Goal: Task Accomplishment & Management: Manage account settings

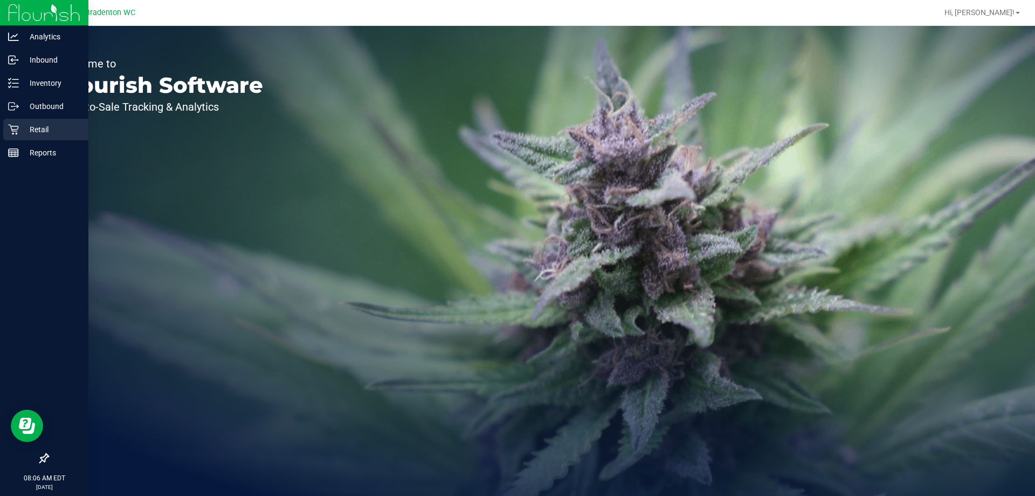
click at [8, 126] on icon at bounding box center [13, 129] width 11 height 11
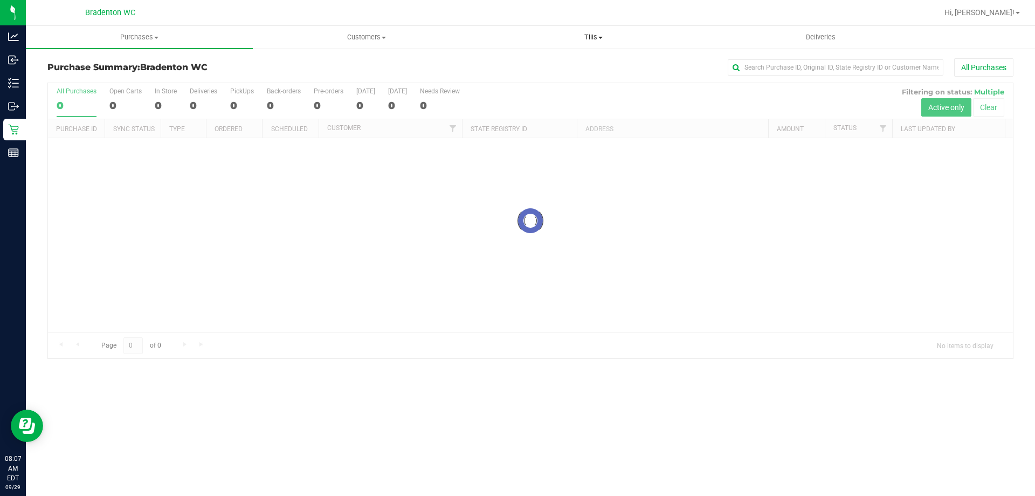
click at [583, 31] on uib-tab-heading "Tills Manage tills Reconcile e-payments" at bounding box center [594, 37] width 226 height 22
click at [529, 63] on span "Manage tills" at bounding box center [516, 64] width 73 height 9
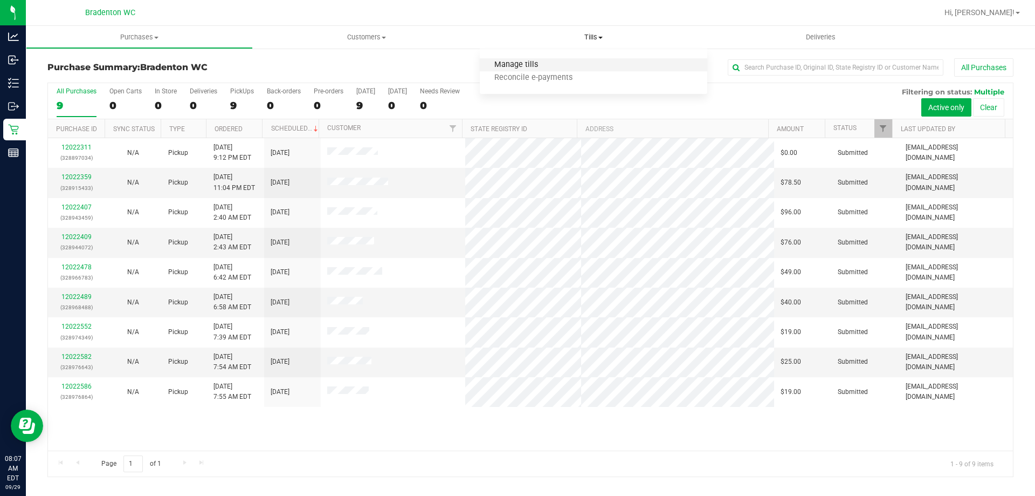
click at [528, 63] on span "Manage tills" at bounding box center [516, 64] width 73 height 9
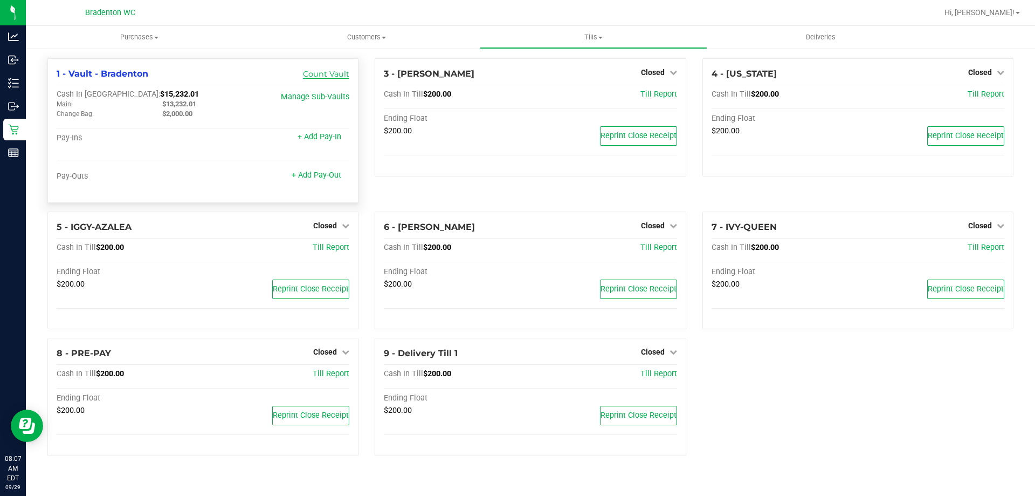
click at [335, 70] on link "Count Vault" at bounding box center [326, 74] width 46 height 10
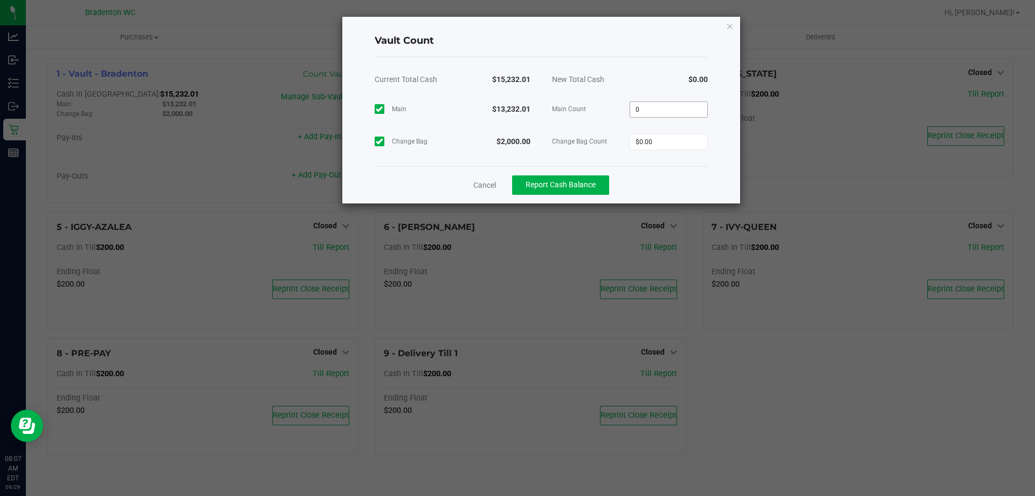
click at [670, 108] on input "0" at bounding box center [668, 109] width 77 height 15
type input "$13,231.01"
type input "0"
click at [656, 143] on div "Main $13,232.01 Main Count $13,231.01 Change Bag $2,000.00 Change Bag Count 0" at bounding box center [541, 125] width 333 height 65
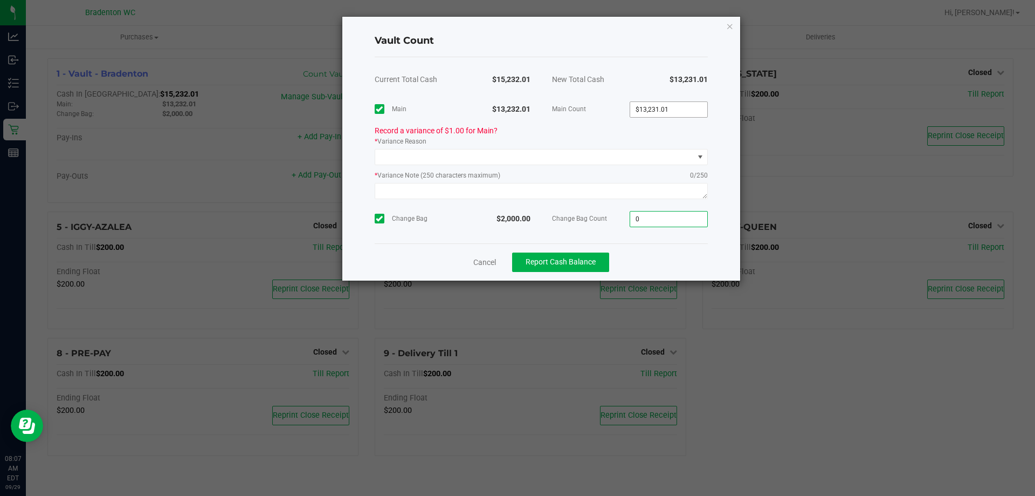
type input "13231.01"
type input "$0.00"
click at [675, 111] on input "13231.01" at bounding box center [668, 109] width 77 height 15
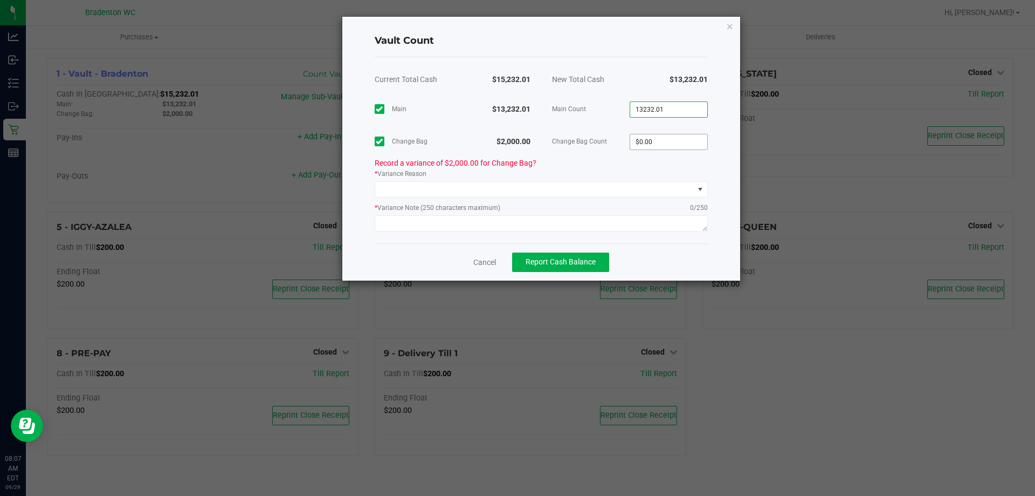
type input "$13,232.01"
click at [648, 144] on input "0" at bounding box center [668, 141] width 77 height 15
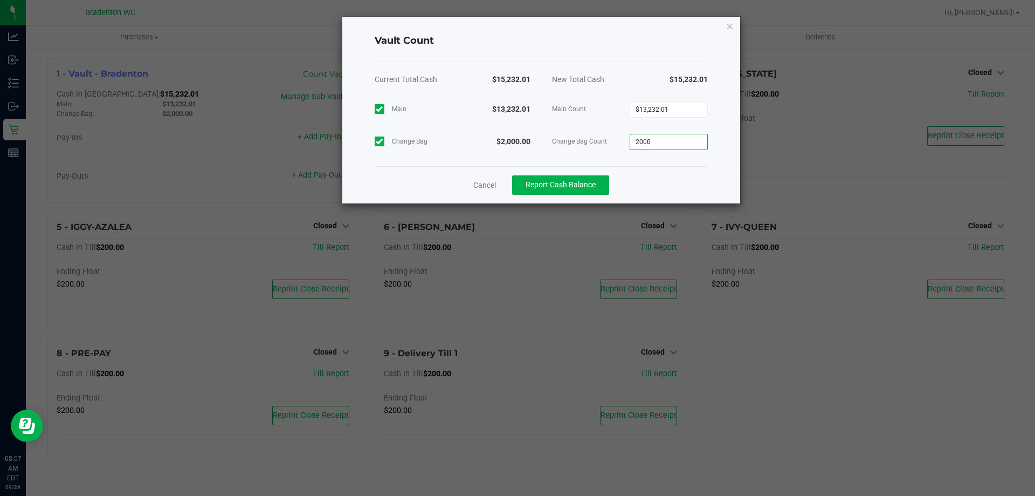
type input "$2,000.00"
click at [611, 84] on div "New Total Cash" at bounding box center [585, 79] width 89 height 27
click at [550, 179] on button "Report Cash Balance" at bounding box center [560, 184] width 97 height 19
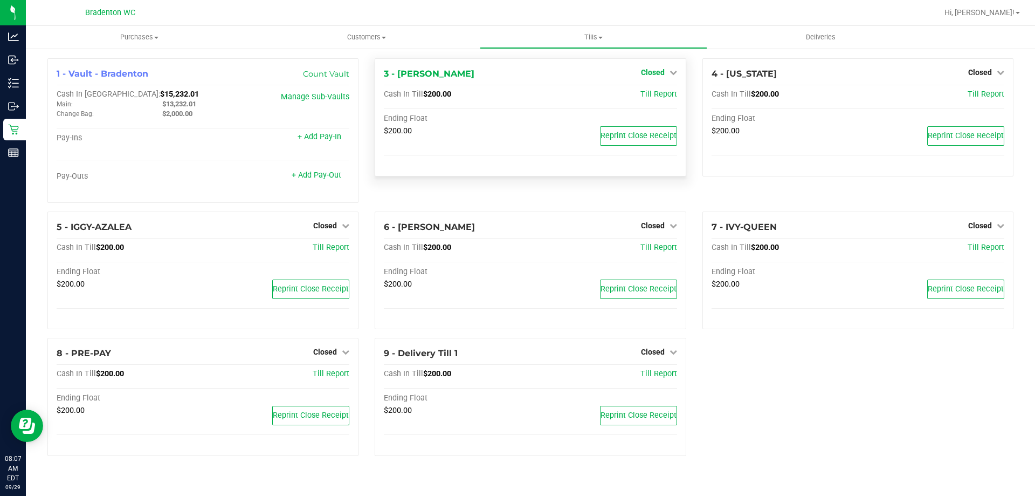
click at [652, 72] on span "Closed" at bounding box center [653, 72] width 24 height 9
click at [651, 97] on link "Open Till" at bounding box center [653, 95] width 29 height 9
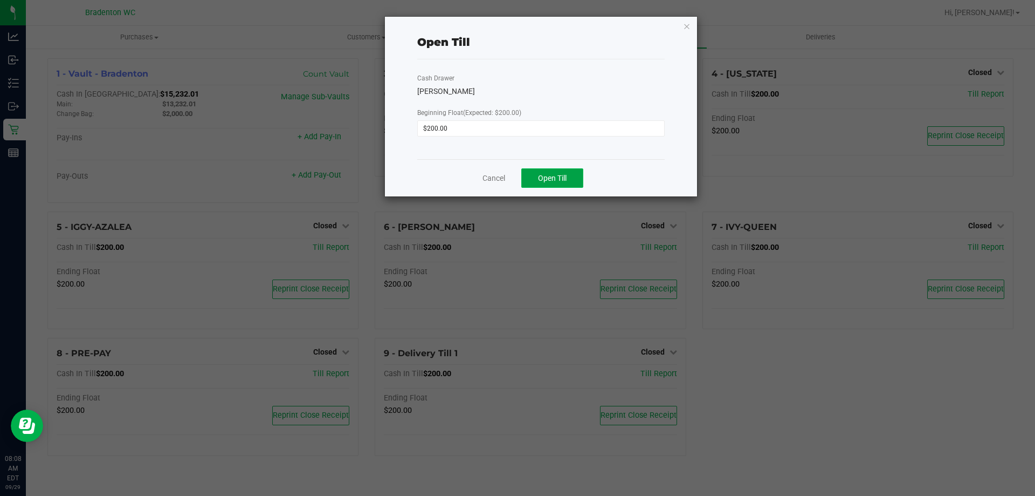
click at [567, 181] on span "Open Till" at bounding box center [552, 178] width 29 height 9
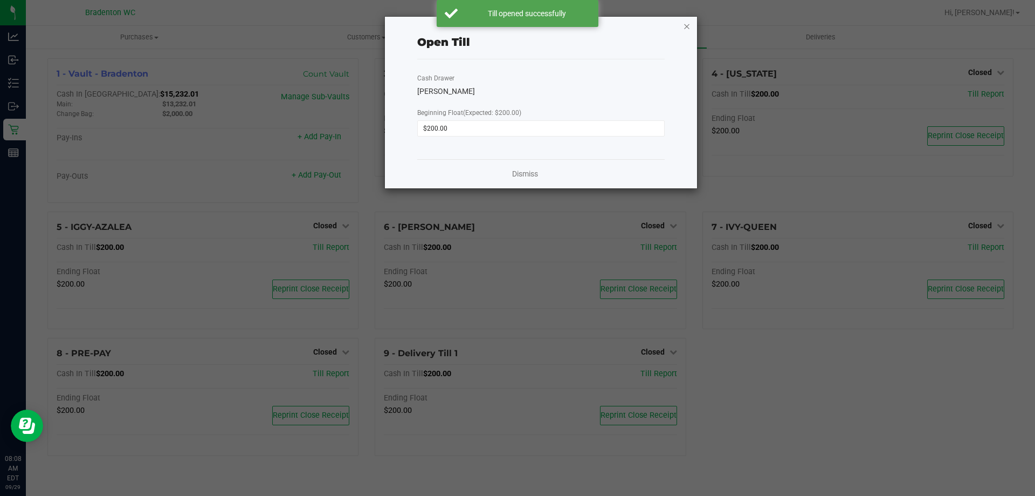
click at [690, 27] on icon "button" at bounding box center [687, 25] width 8 height 13
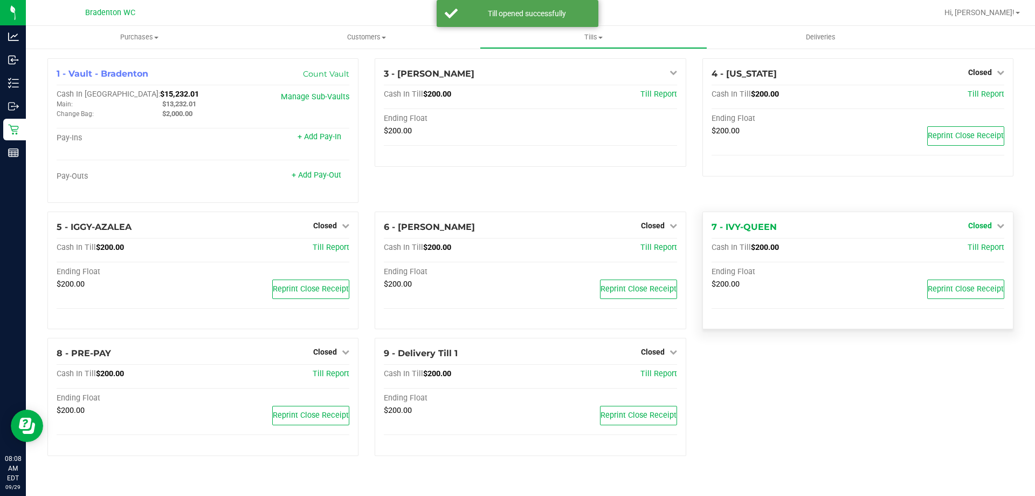
click at [994, 228] on link "Closed" at bounding box center [987, 225] width 36 height 9
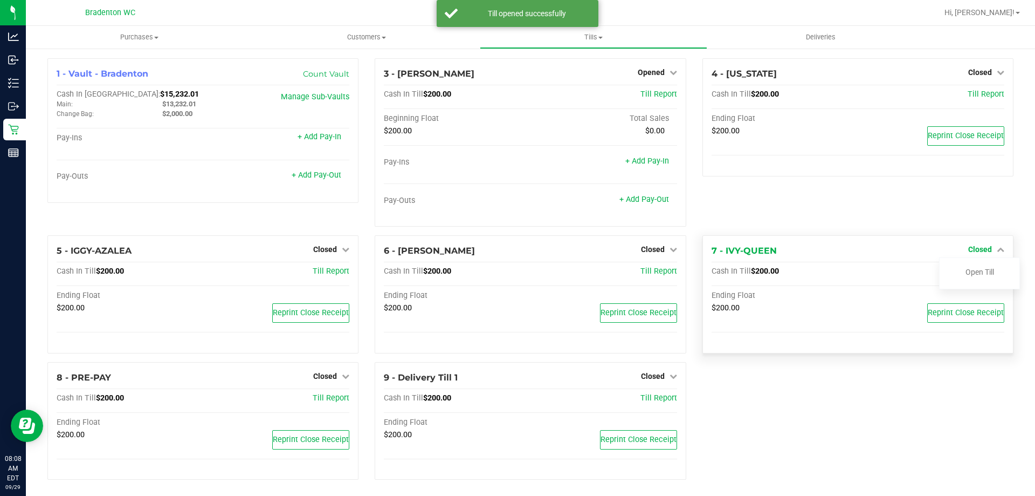
click at [976, 251] on span "Closed" at bounding box center [981, 249] width 24 height 9
click at [977, 250] on span "Closed" at bounding box center [981, 249] width 24 height 9
click at [977, 275] on link "Open Till" at bounding box center [980, 272] width 29 height 9
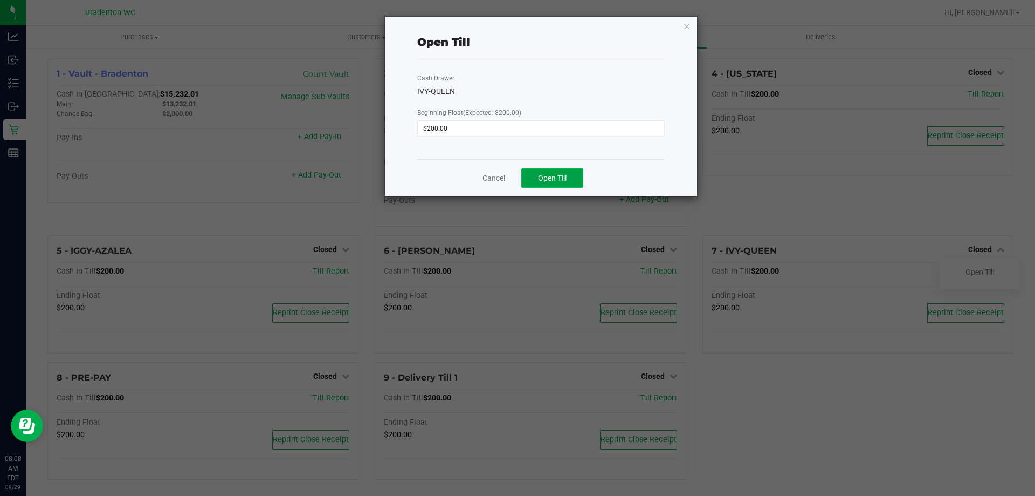
click at [549, 174] on span "Open Till" at bounding box center [552, 178] width 29 height 9
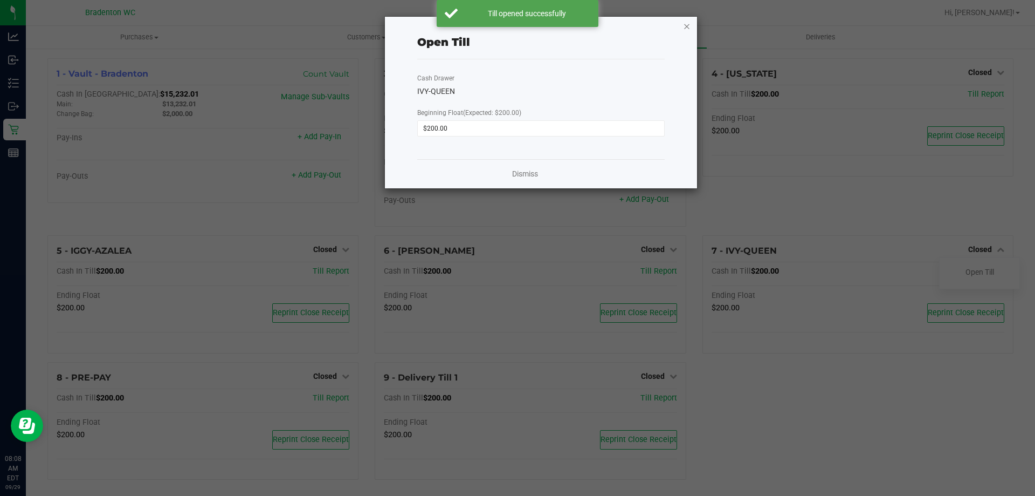
click at [688, 23] on icon "button" at bounding box center [687, 25] width 8 height 13
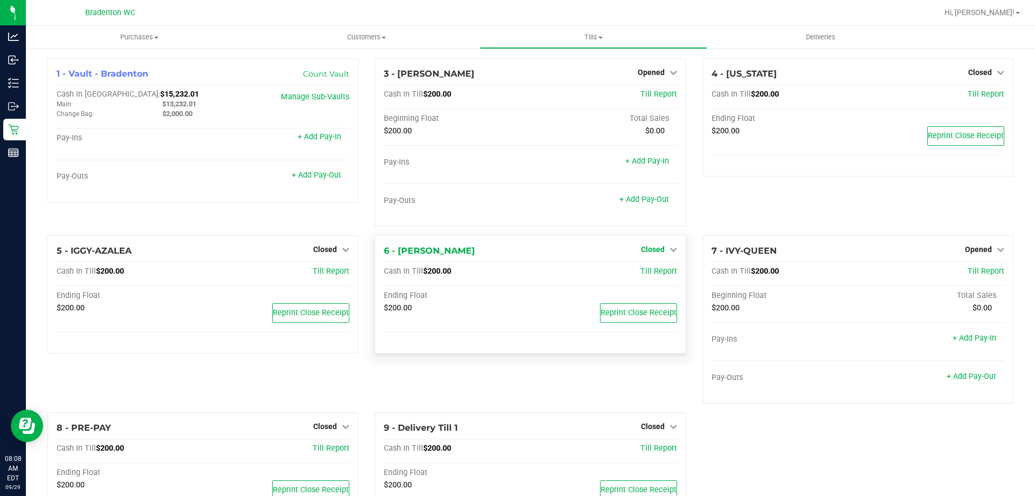
click at [642, 250] on span "Closed" at bounding box center [653, 249] width 24 height 9
click at [647, 275] on link "Open Till" at bounding box center [653, 272] width 29 height 9
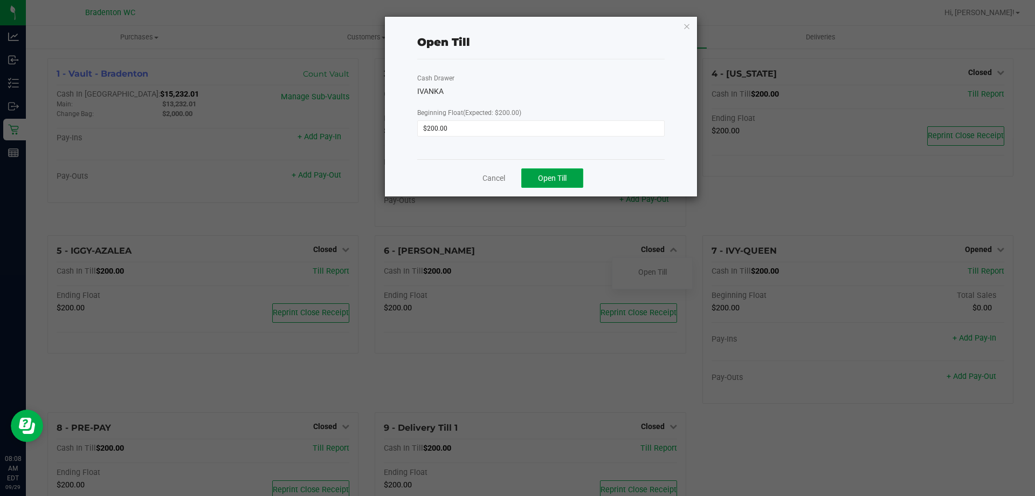
click at [551, 176] on span "Open Till" at bounding box center [552, 178] width 29 height 9
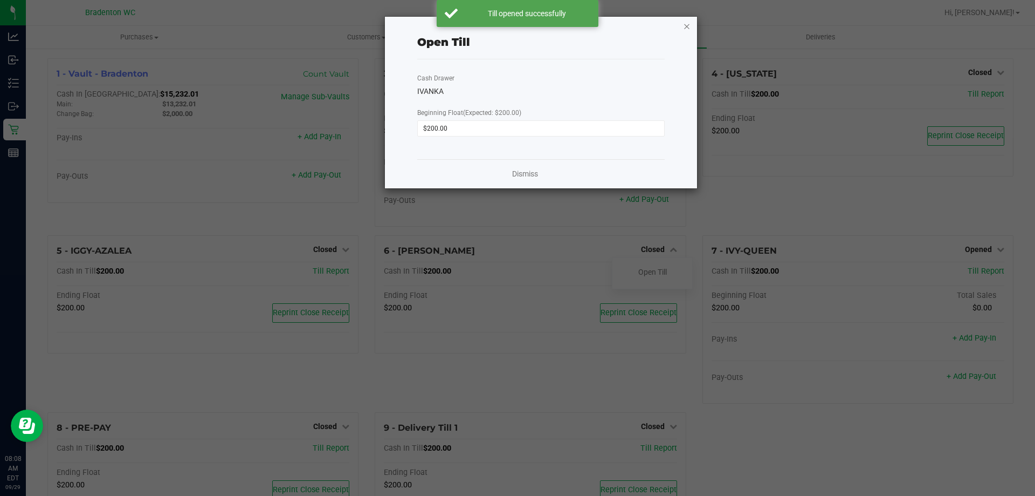
click at [690, 27] on icon "button" at bounding box center [687, 25] width 8 height 13
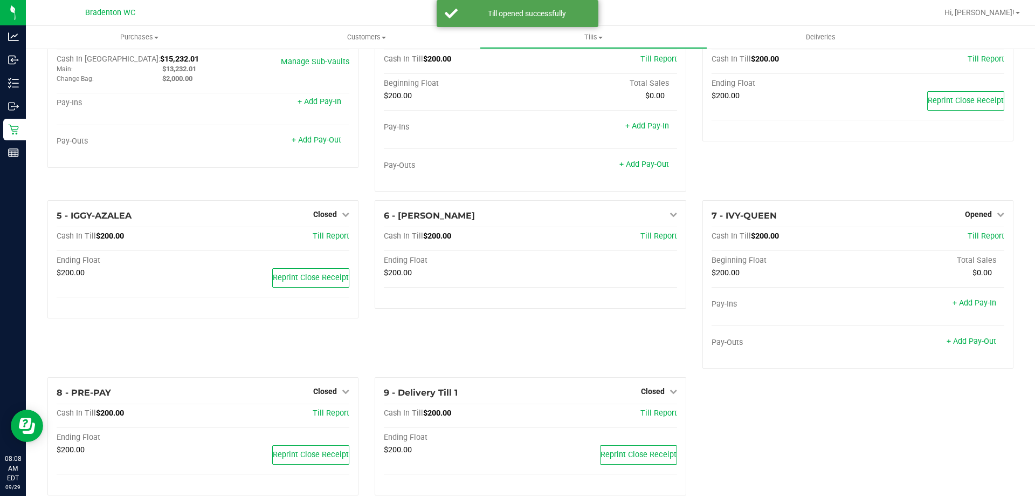
scroll to position [54, 0]
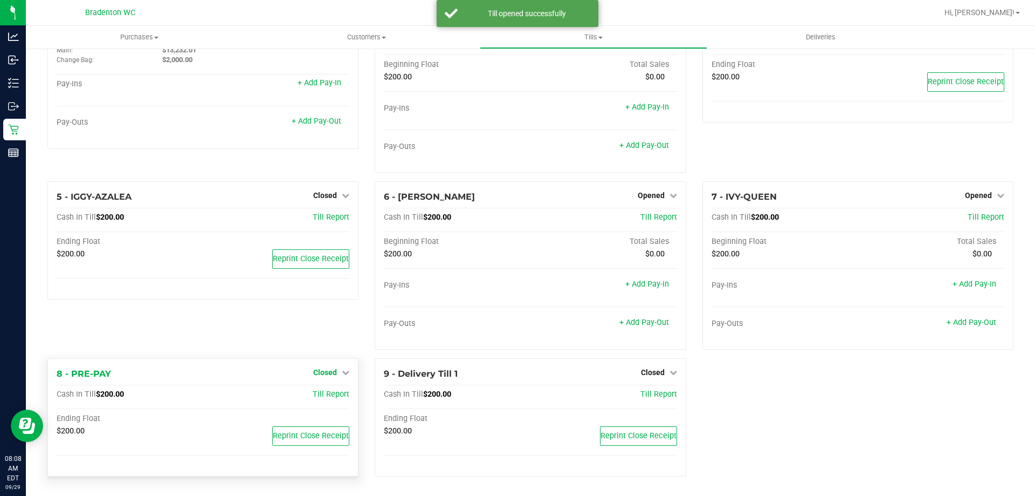
click at [339, 370] on link "Closed" at bounding box center [331, 372] width 36 height 9
click at [330, 393] on link "Open Till" at bounding box center [325, 394] width 29 height 9
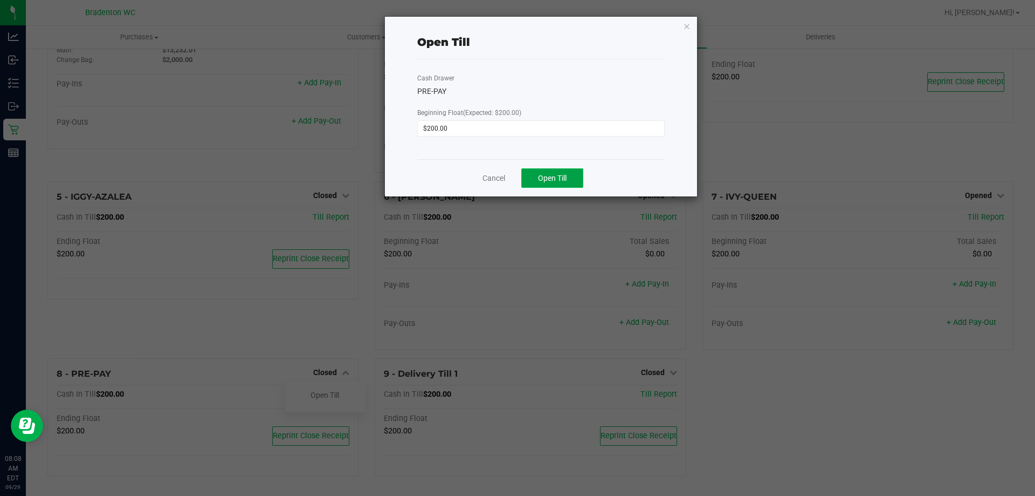
click at [568, 176] on button "Open Till" at bounding box center [553, 177] width 62 height 19
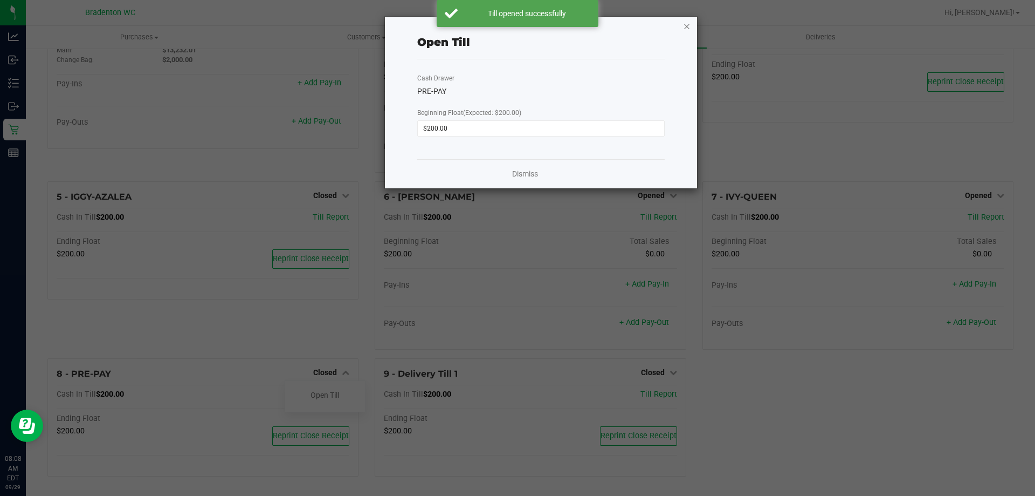
click at [690, 22] on icon "button" at bounding box center [687, 25] width 8 height 13
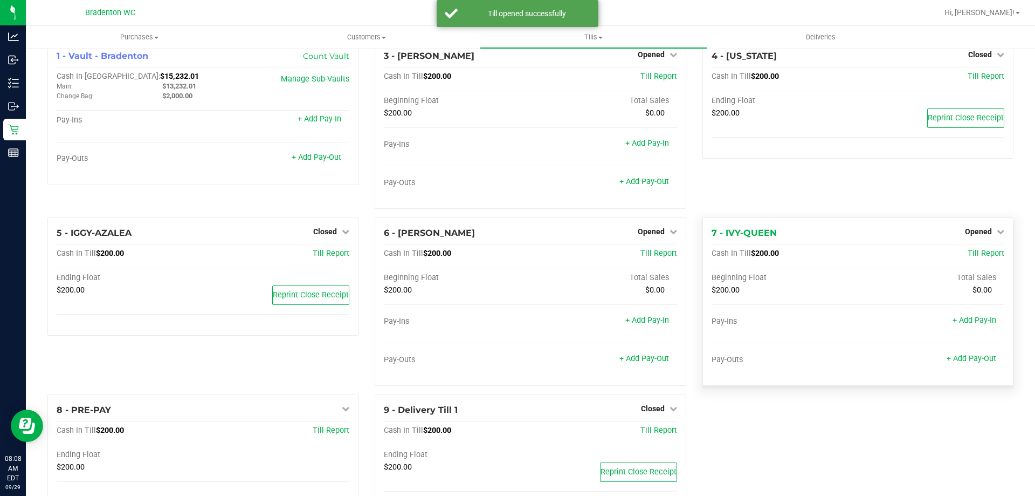
scroll to position [0, 0]
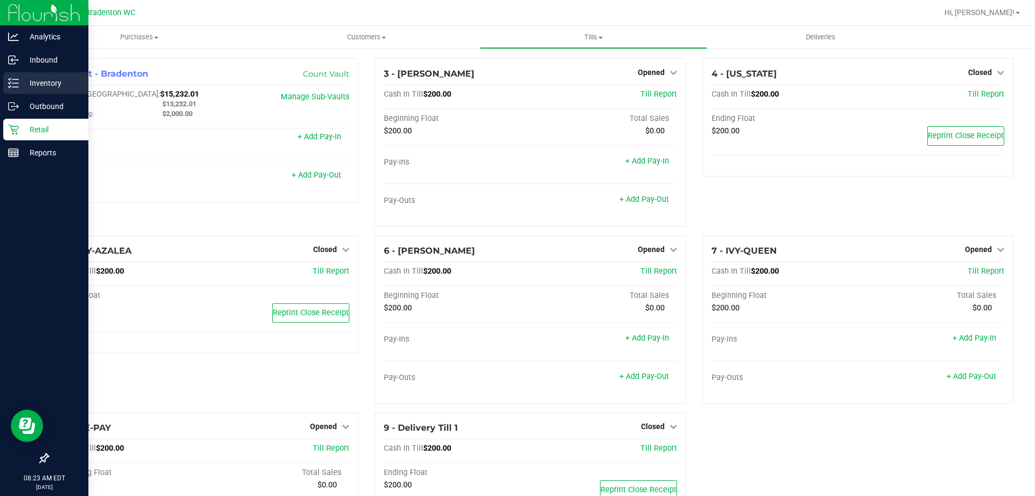
click at [20, 83] on p "Inventory" at bounding box center [51, 83] width 65 height 13
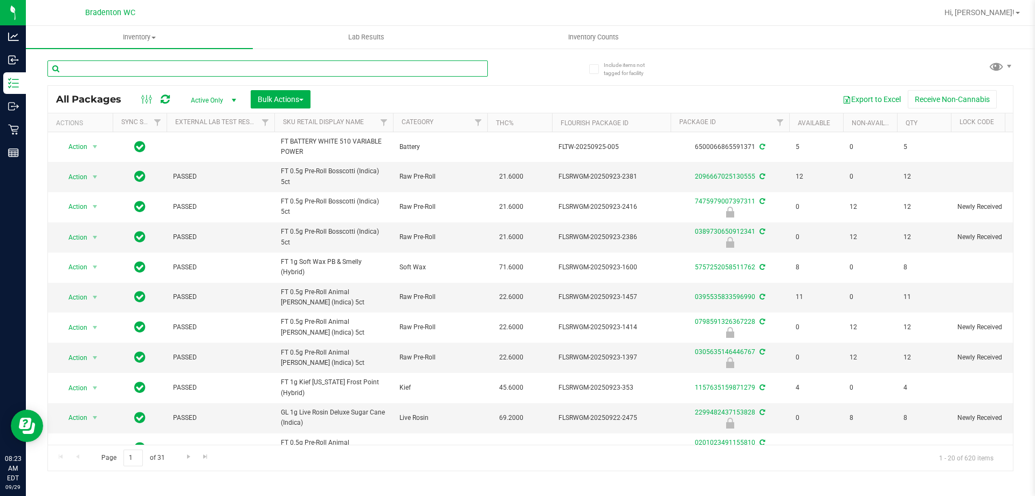
click at [236, 69] on input "text" at bounding box center [267, 68] width 441 height 16
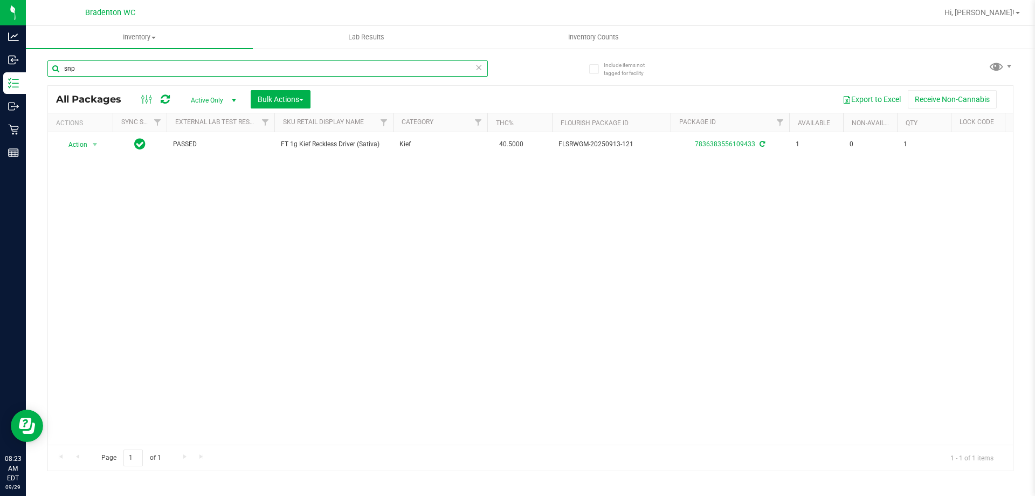
type input "snp"
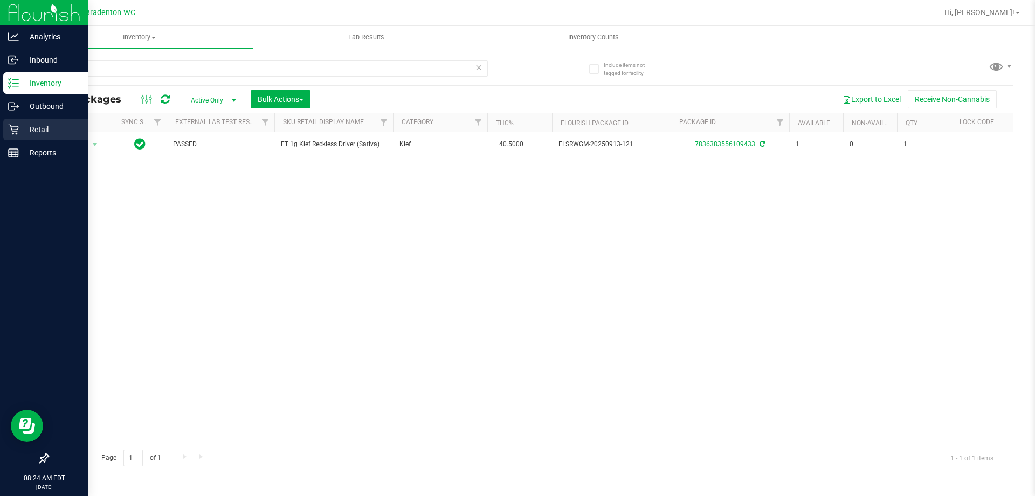
click at [15, 131] on icon at bounding box center [13, 129] width 11 height 11
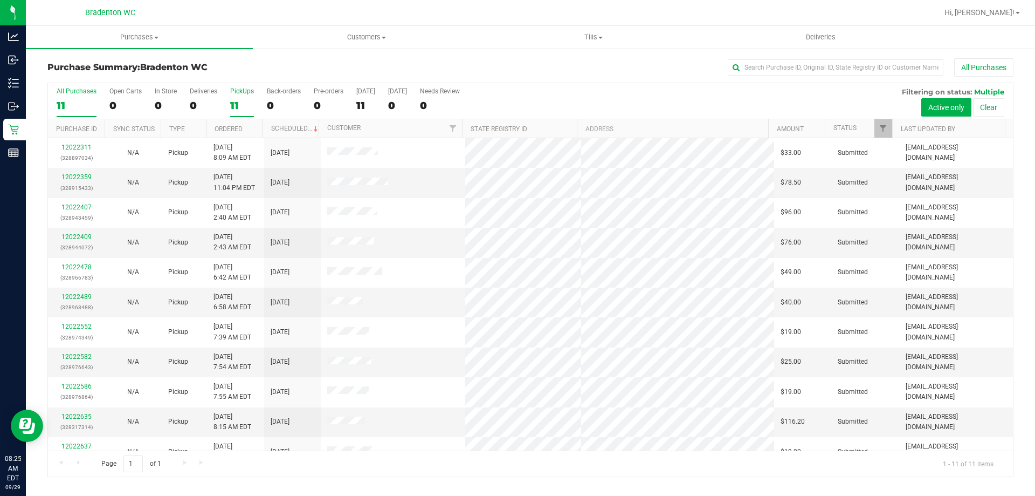
click at [237, 99] on div "11" at bounding box center [242, 105] width 24 height 12
click at [0, 0] on input "PickUps 11" at bounding box center [0, 0] width 0 height 0
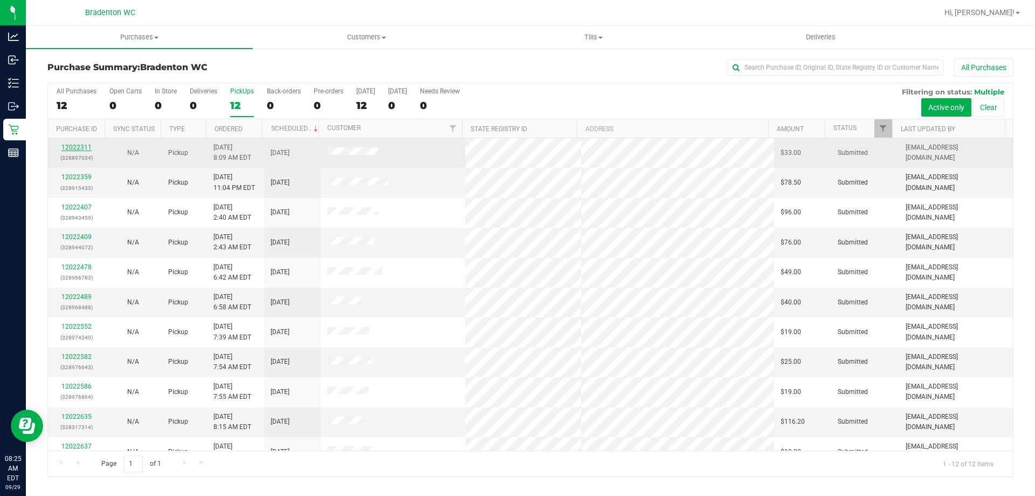
click at [80, 150] on link "12022311" at bounding box center [76, 147] width 30 height 8
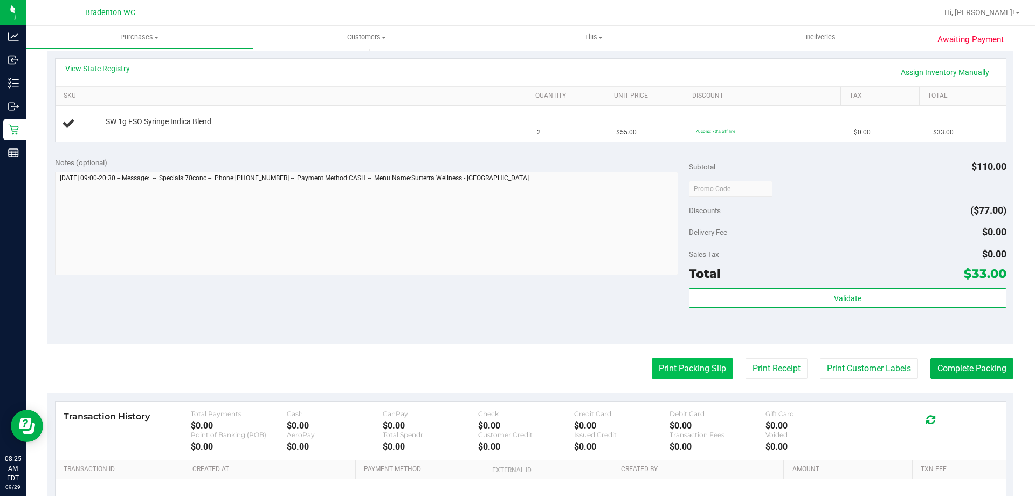
scroll to position [216, 0]
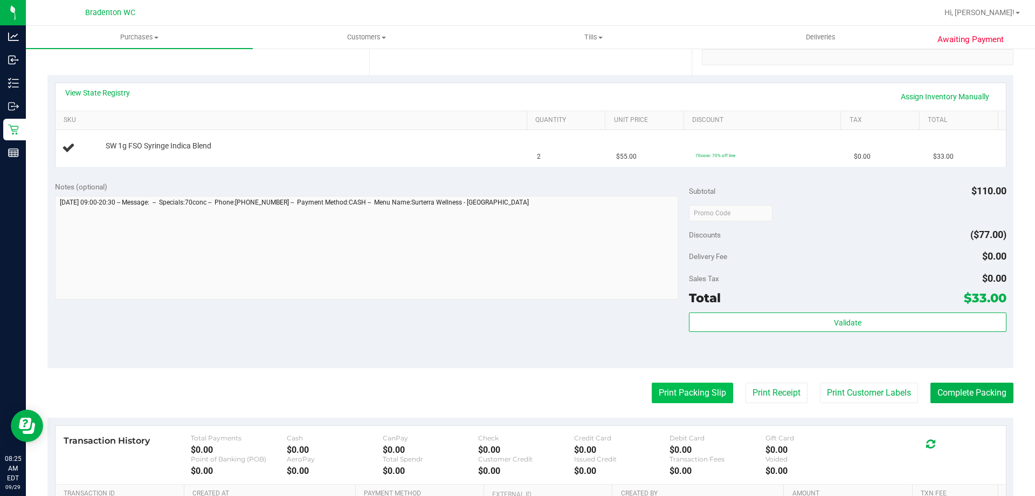
click at [667, 394] on button "Print Packing Slip" at bounding box center [692, 392] width 81 height 20
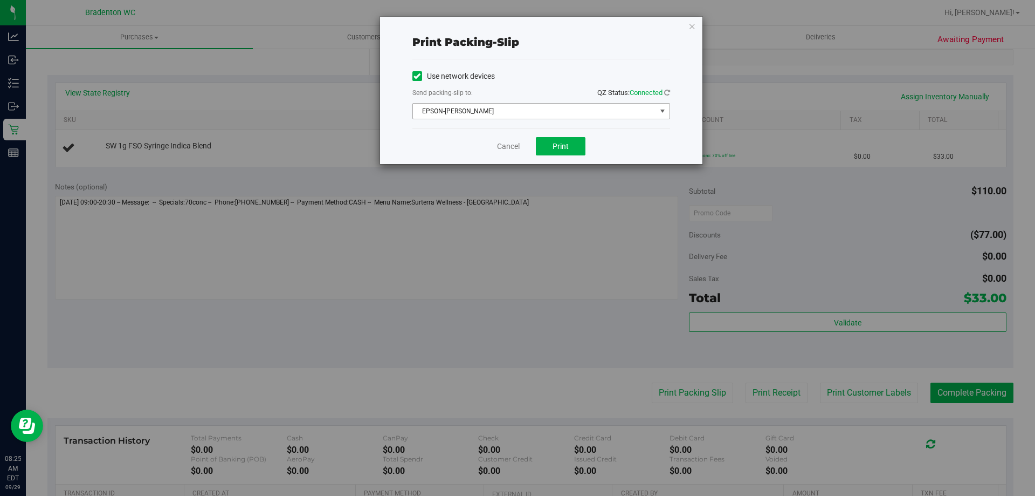
click at [496, 115] on span "EPSON-[PERSON_NAME]" at bounding box center [534, 111] width 243 height 15
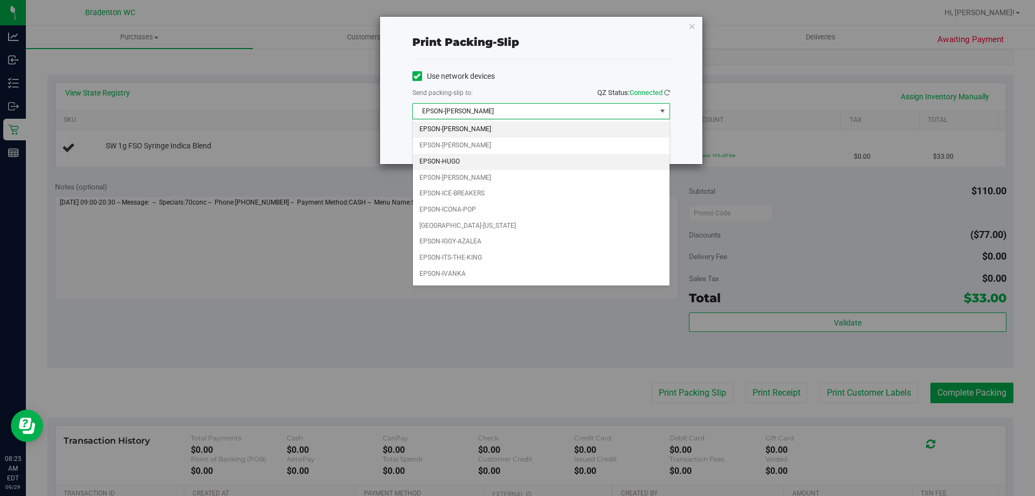
click at [463, 157] on li "EPSON-HUGO" at bounding box center [541, 162] width 257 height 16
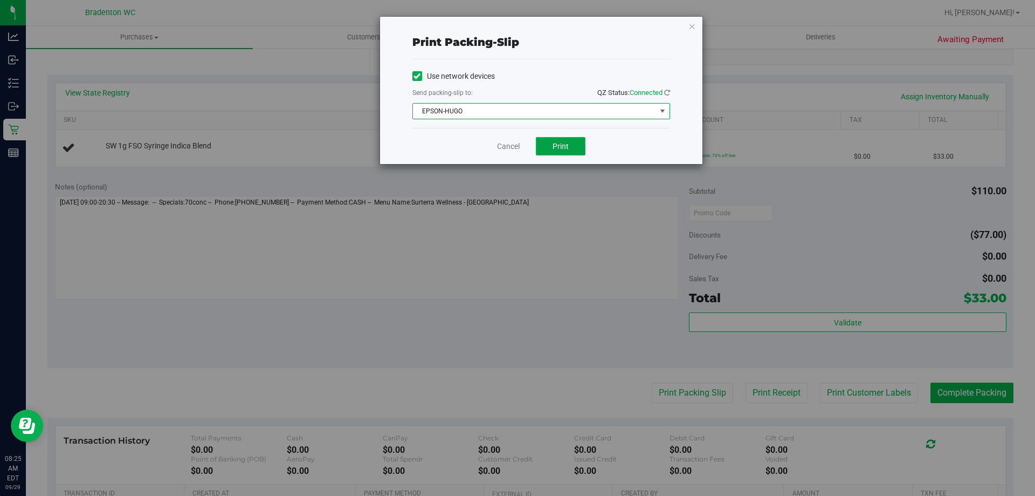
click at [553, 153] on button "Print" at bounding box center [561, 146] width 50 height 18
click at [688, 26] on div "Print packing-slip Use network devices Send packing-slip to: QZ Status: Connect…" at bounding box center [541, 90] width 323 height 147
click at [692, 25] on icon "button" at bounding box center [693, 25] width 8 height 13
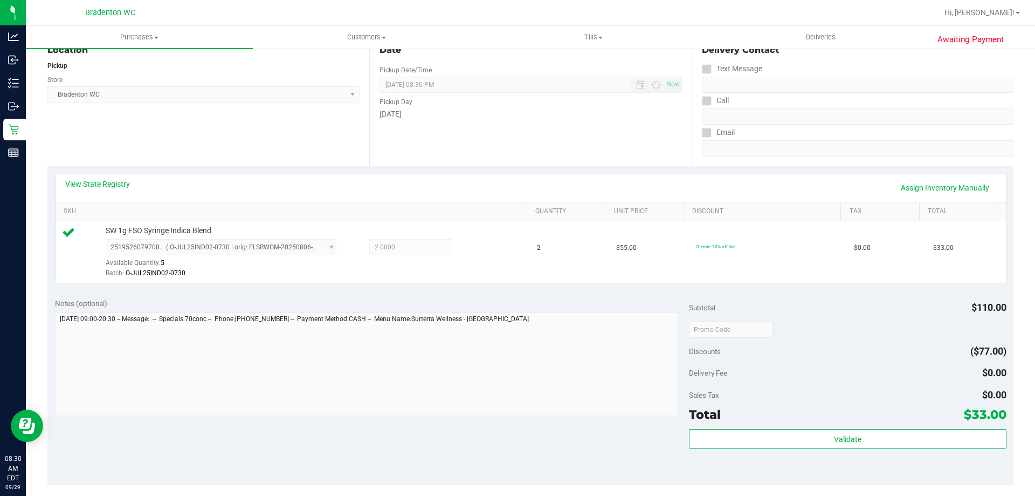
scroll to position [188, 0]
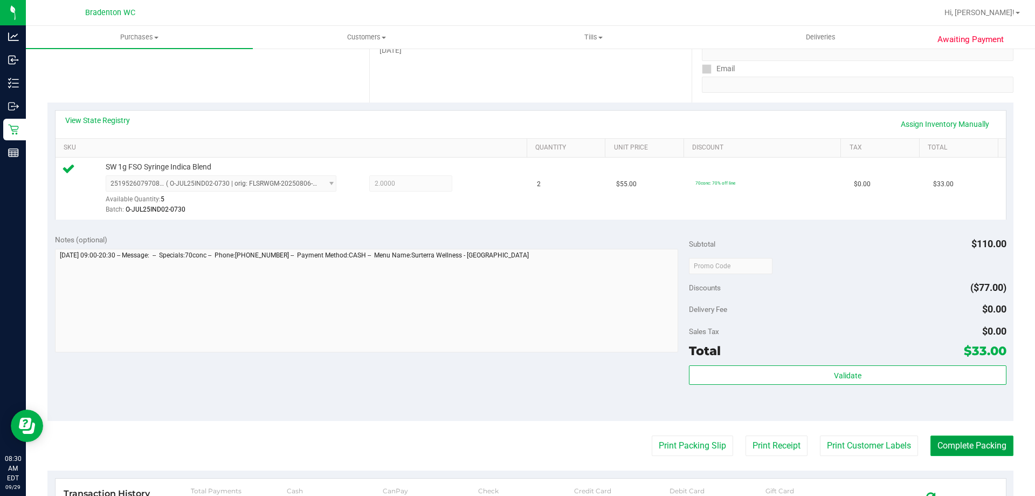
click at [966, 449] on button "Complete Packing" at bounding box center [972, 445] width 83 height 20
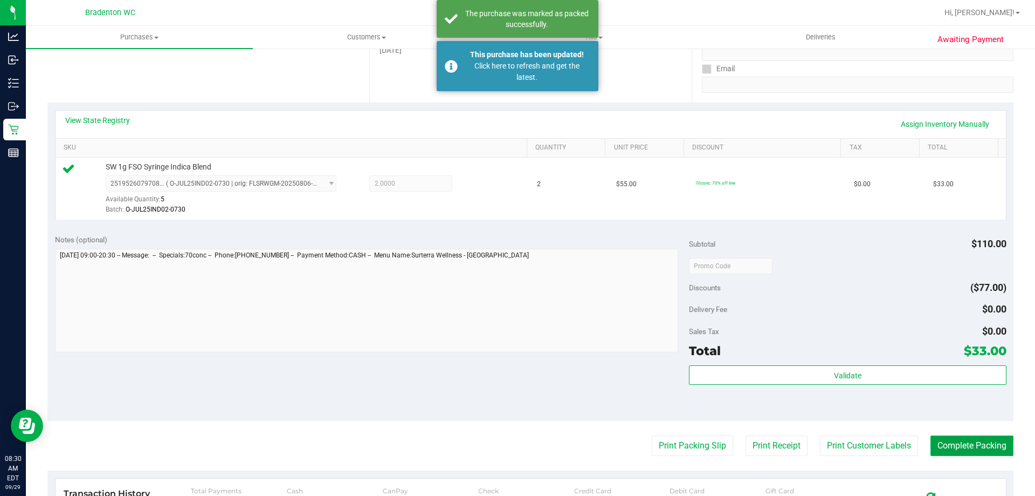
scroll to position [0, 0]
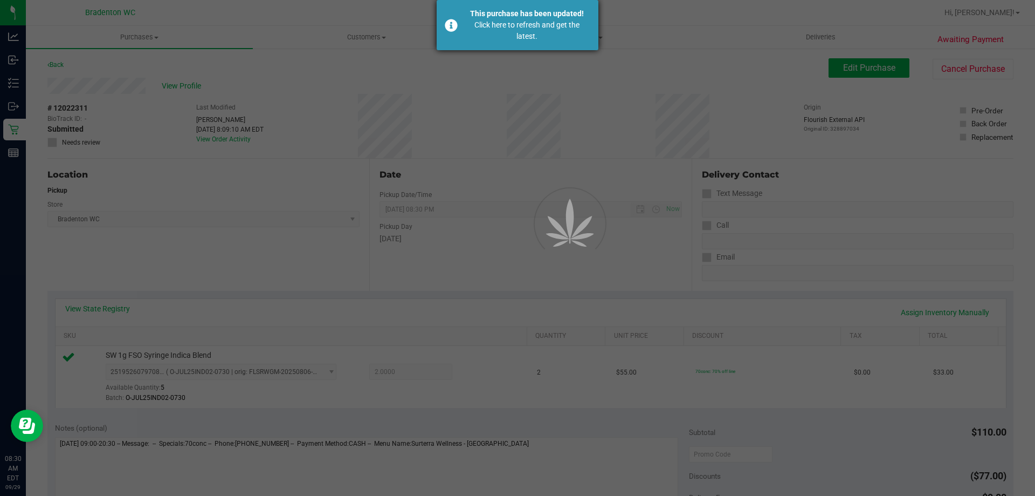
click at [526, 29] on div "Click here to refresh and get the latest." at bounding box center [527, 30] width 127 height 23
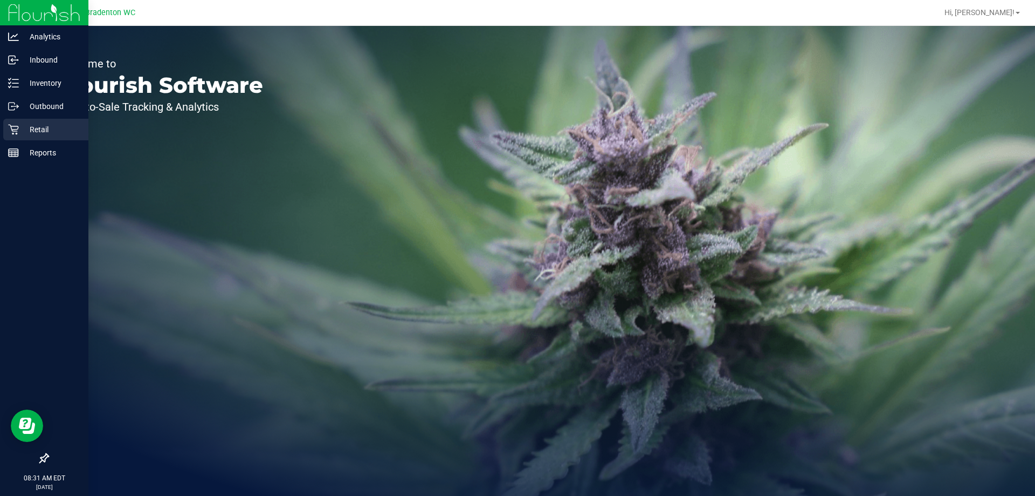
click at [22, 124] on p "Retail" at bounding box center [51, 129] width 65 height 13
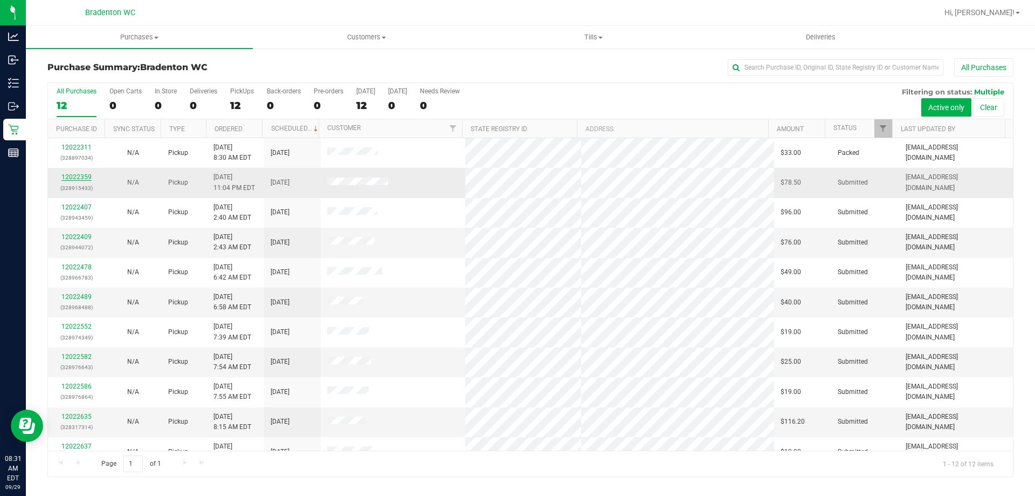
click at [74, 175] on link "12022359" at bounding box center [76, 177] width 30 height 8
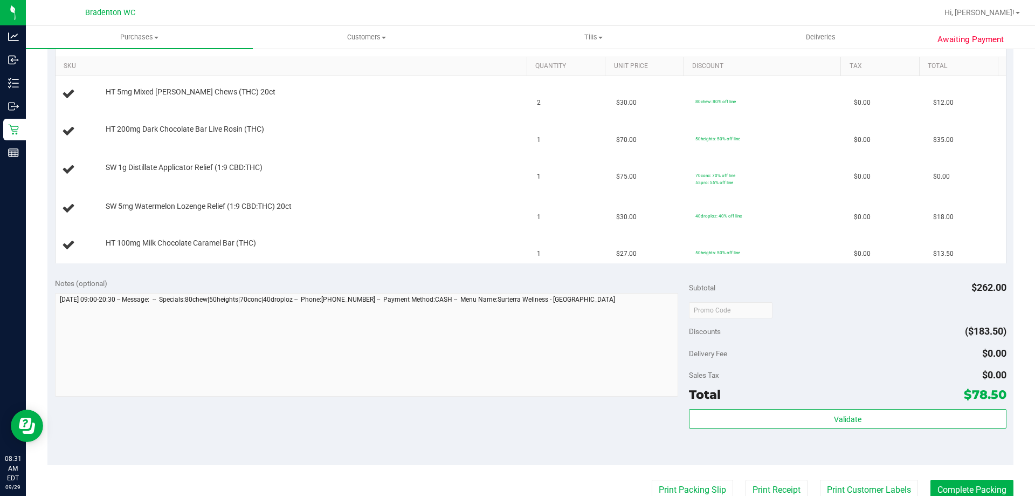
scroll to position [431, 0]
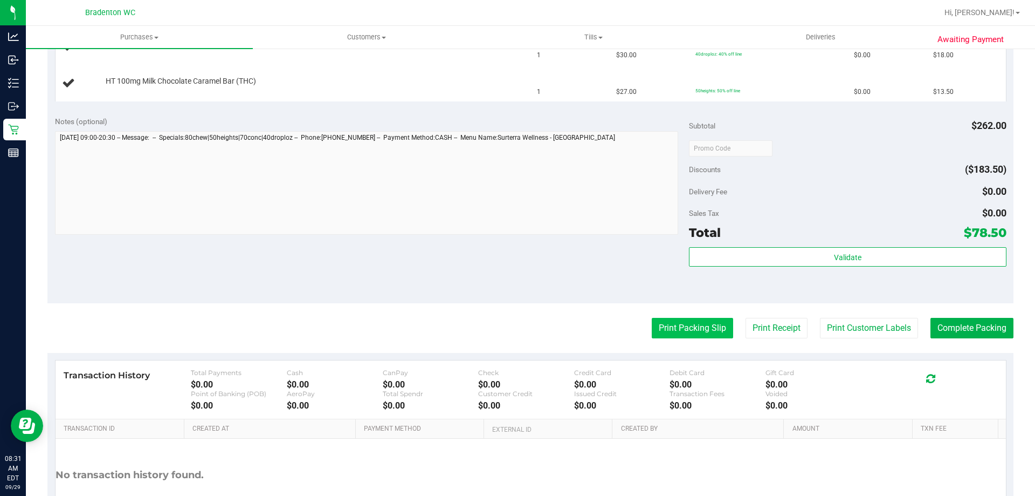
click at [677, 327] on button "Print Packing Slip" at bounding box center [692, 328] width 81 height 20
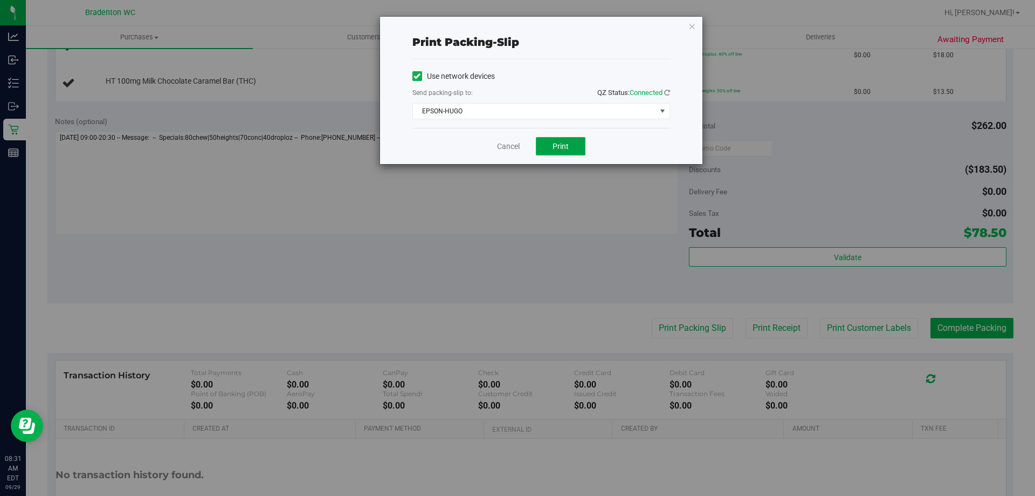
click at [561, 146] on span "Print" at bounding box center [561, 146] width 16 height 9
click at [693, 23] on icon "button" at bounding box center [693, 25] width 8 height 13
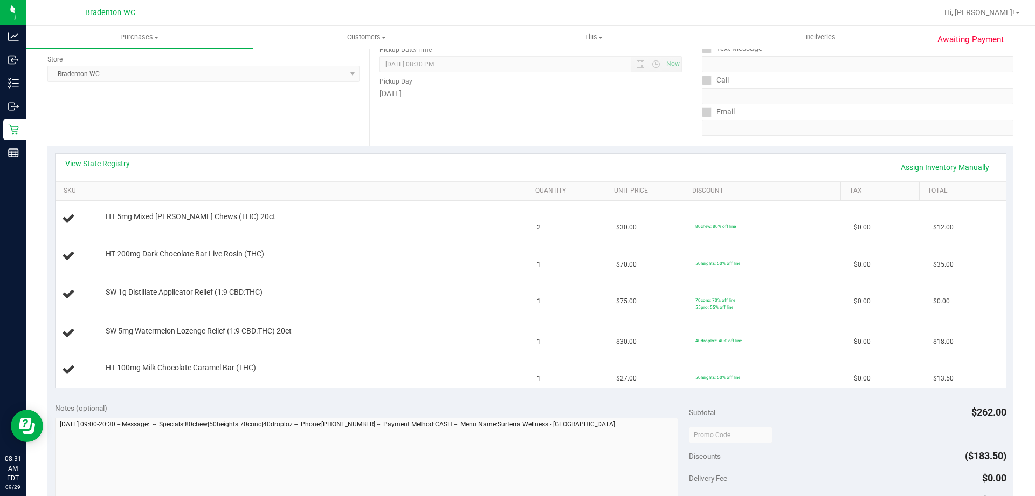
scroll to position [143, 0]
click at [93, 167] on link "View State Registry" at bounding box center [97, 165] width 65 height 11
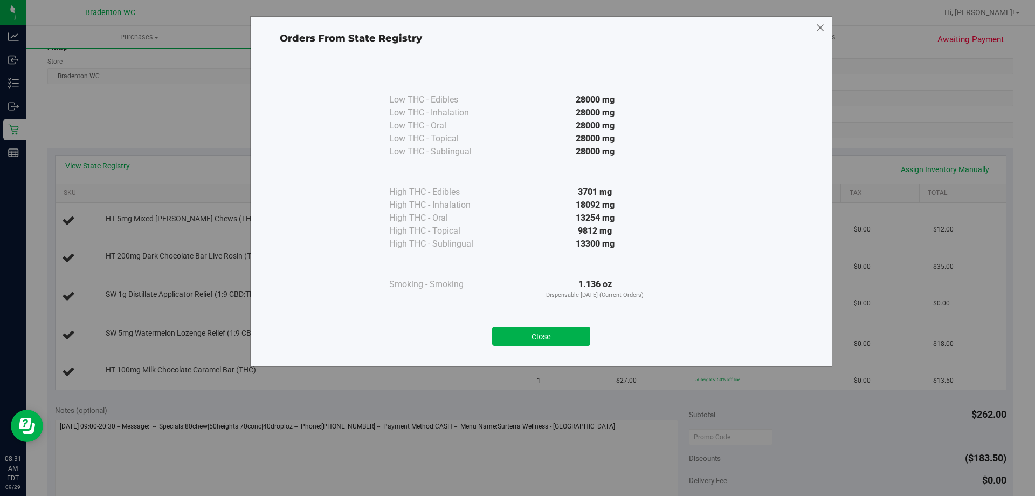
click at [817, 30] on icon at bounding box center [821, 27] width 10 height 17
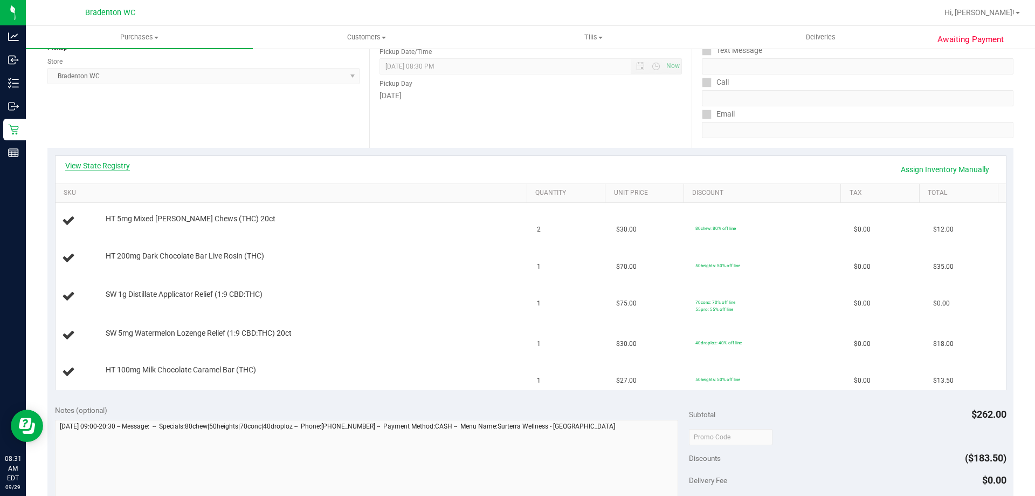
click at [101, 164] on link "View State Registry" at bounding box center [97, 165] width 65 height 11
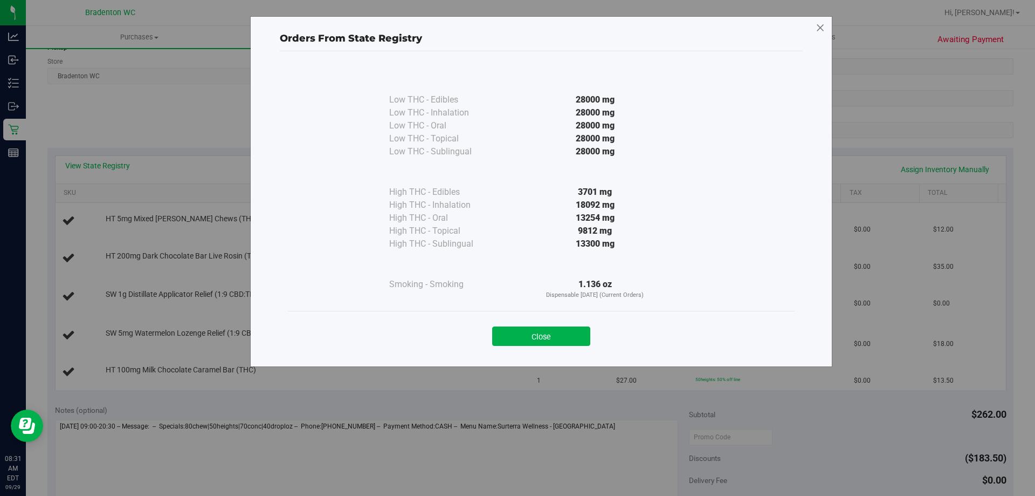
click at [825, 31] on icon at bounding box center [821, 27] width 10 height 17
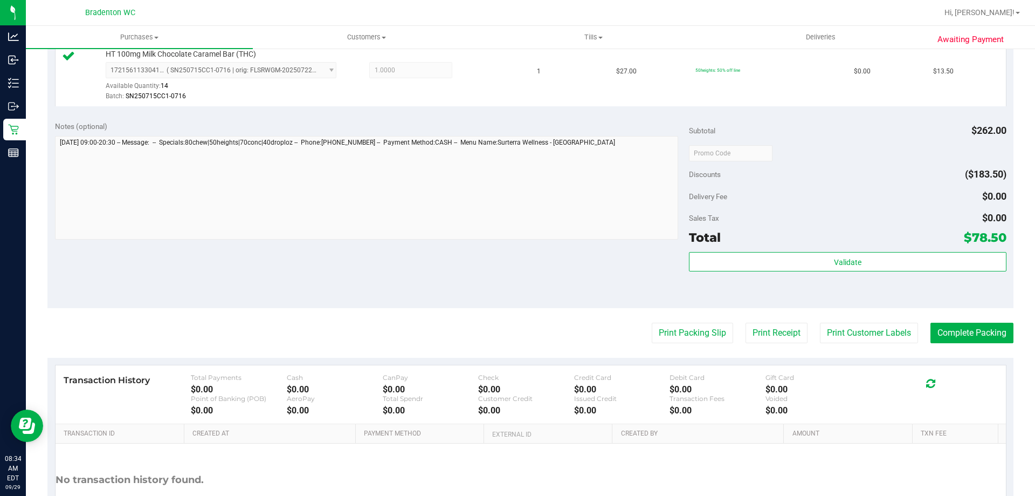
scroll to position [636, 0]
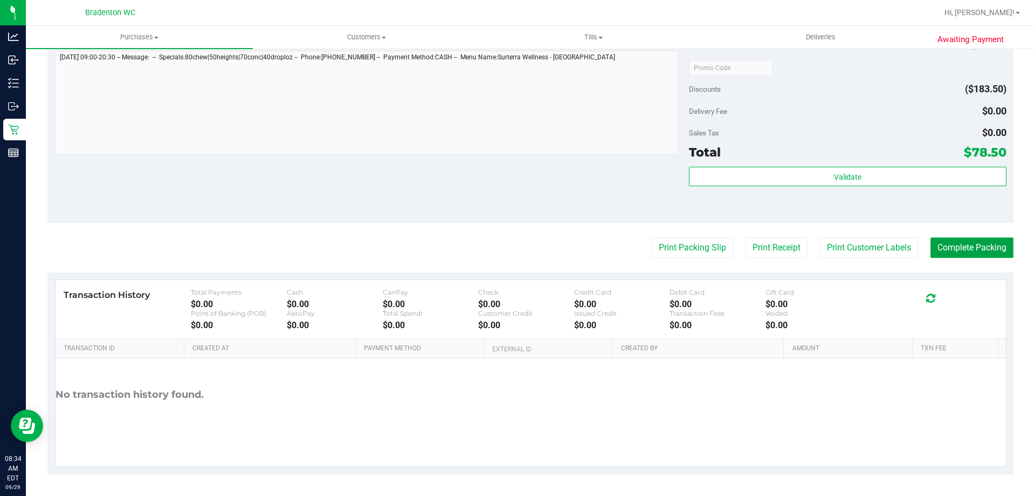
click at [968, 245] on button "Complete Packing" at bounding box center [972, 247] width 83 height 20
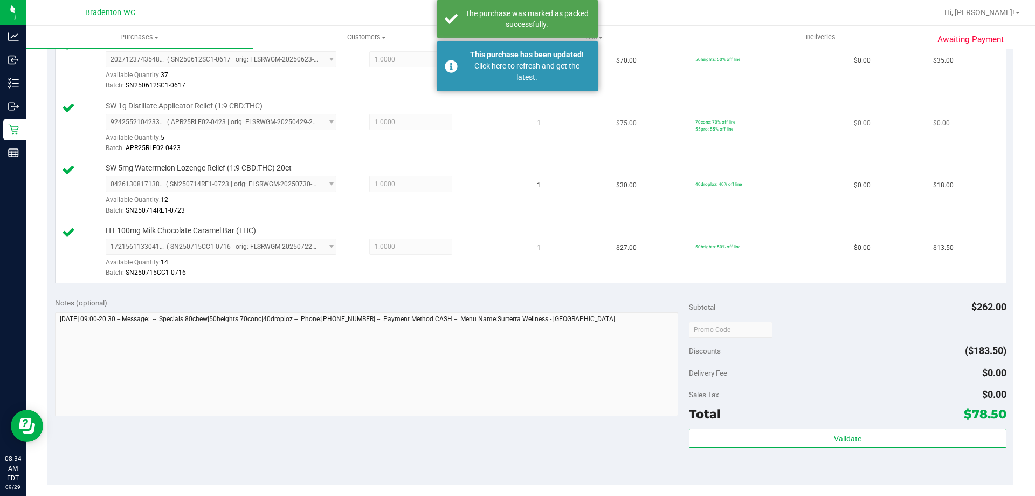
scroll to position [258, 0]
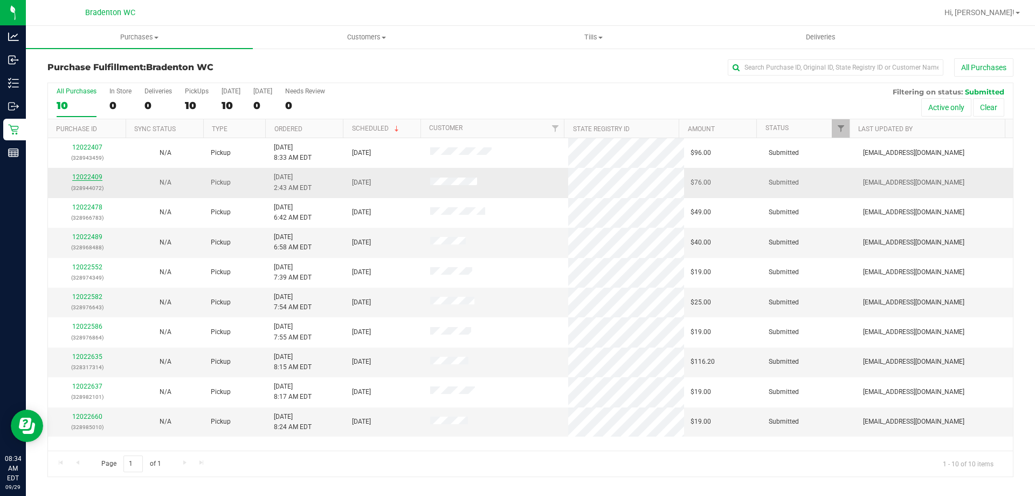
click at [92, 178] on link "12022409" at bounding box center [87, 177] width 30 height 8
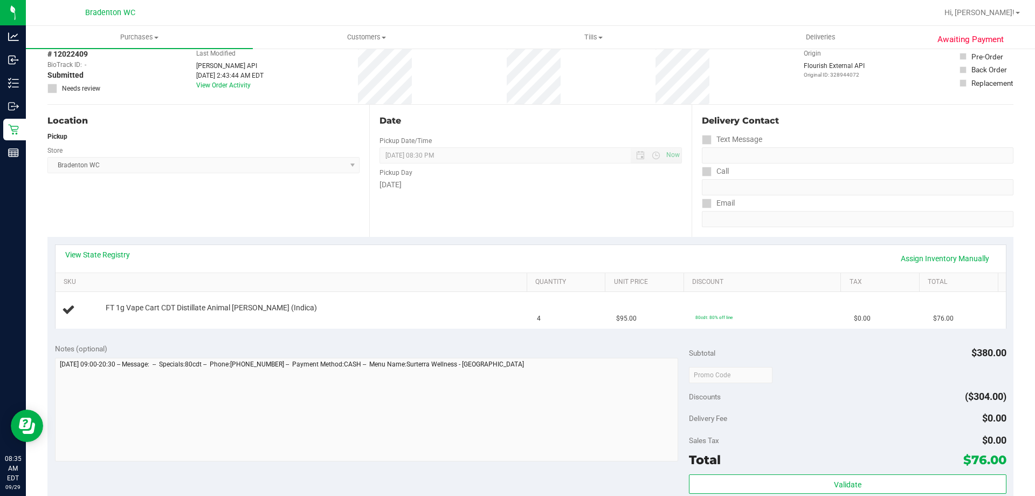
scroll to position [324, 0]
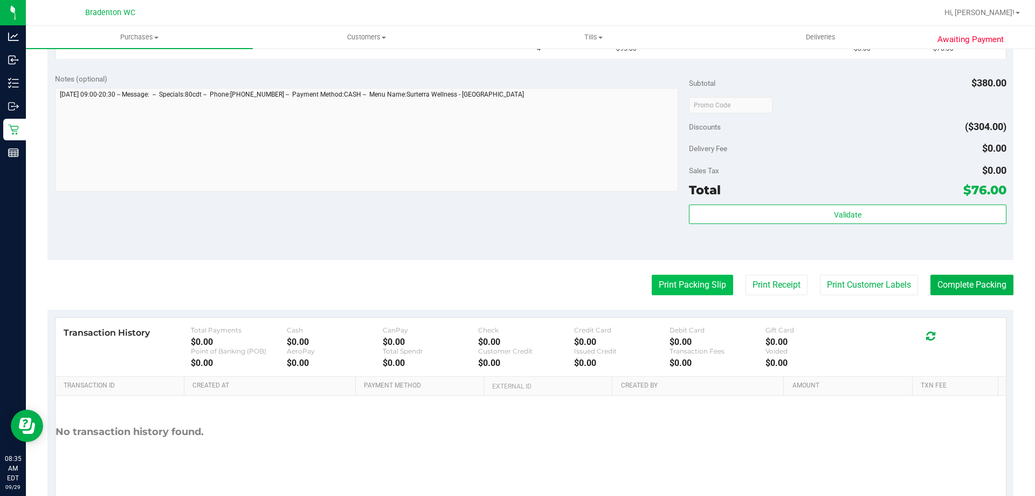
click at [689, 286] on button "Print Packing Slip" at bounding box center [692, 285] width 81 height 20
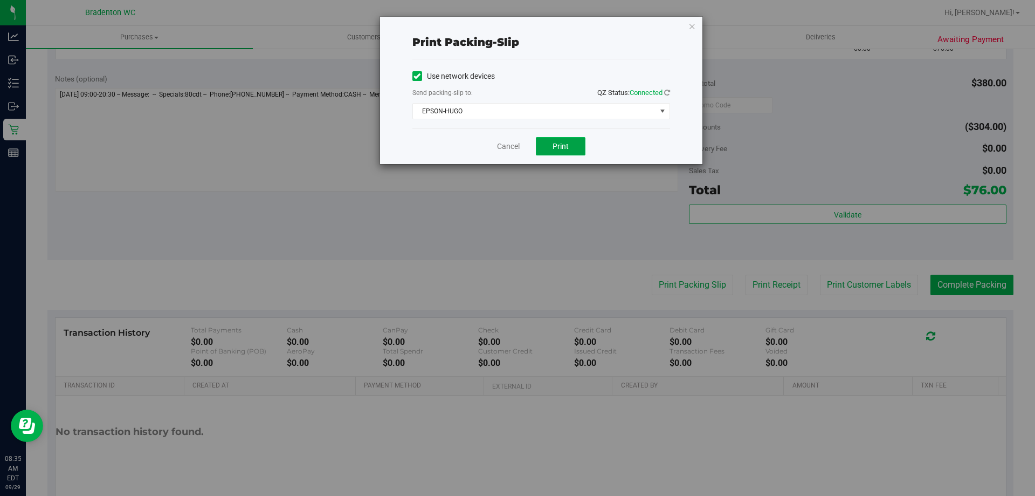
click at [553, 140] on button "Print" at bounding box center [561, 146] width 50 height 18
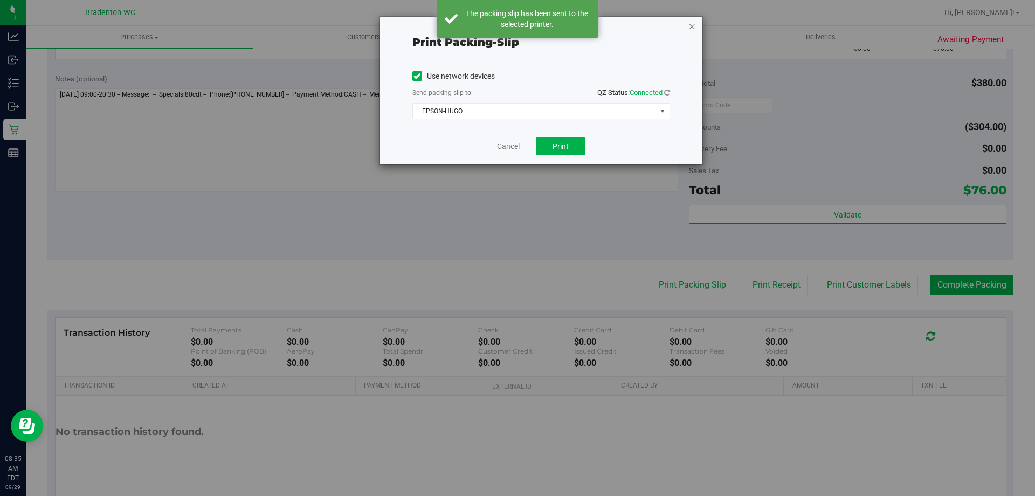
click at [691, 25] on icon "button" at bounding box center [693, 25] width 8 height 13
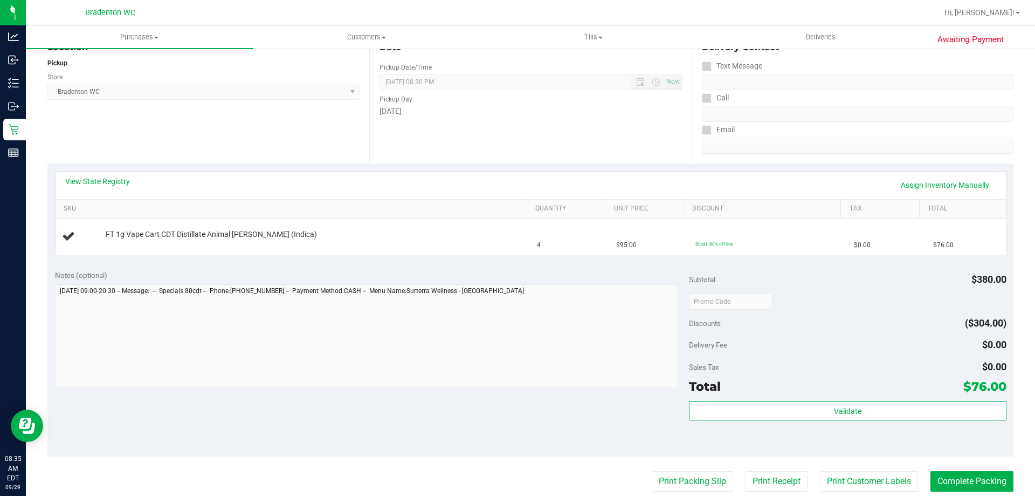
scroll to position [128, 0]
click at [102, 182] on link "View State Registry" at bounding box center [97, 180] width 65 height 11
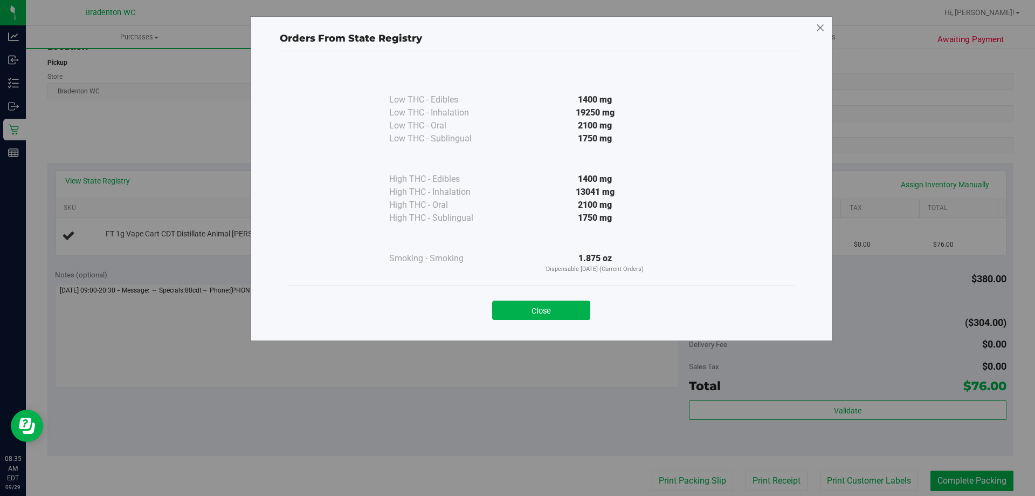
click at [821, 25] on icon at bounding box center [821, 27] width 10 height 17
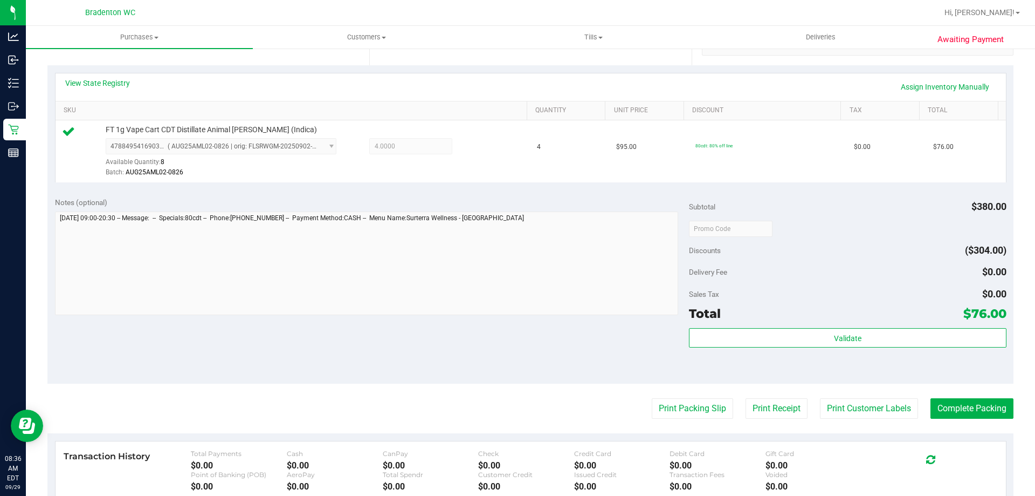
scroll to position [330, 0]
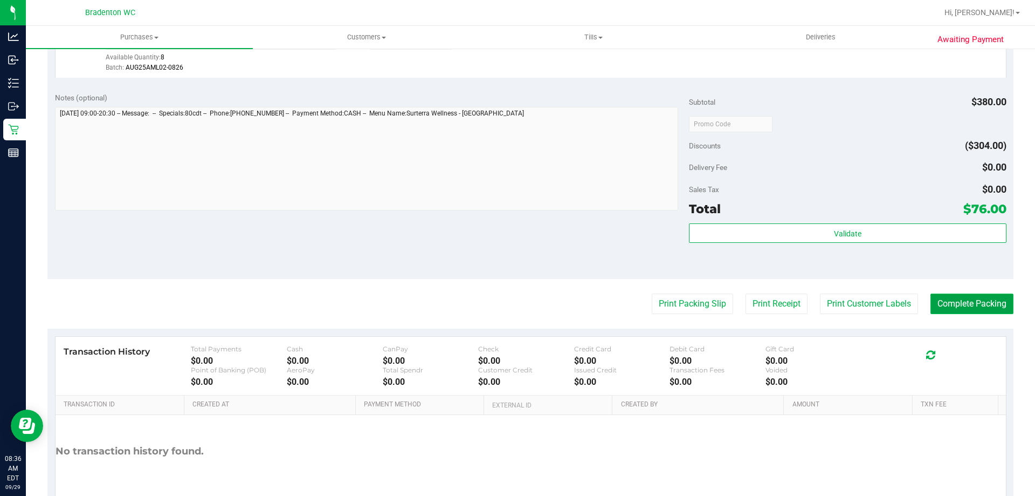
click at [975, 308] on button "Complete Packing" at bounding box center [972, 303] width 83 height 20
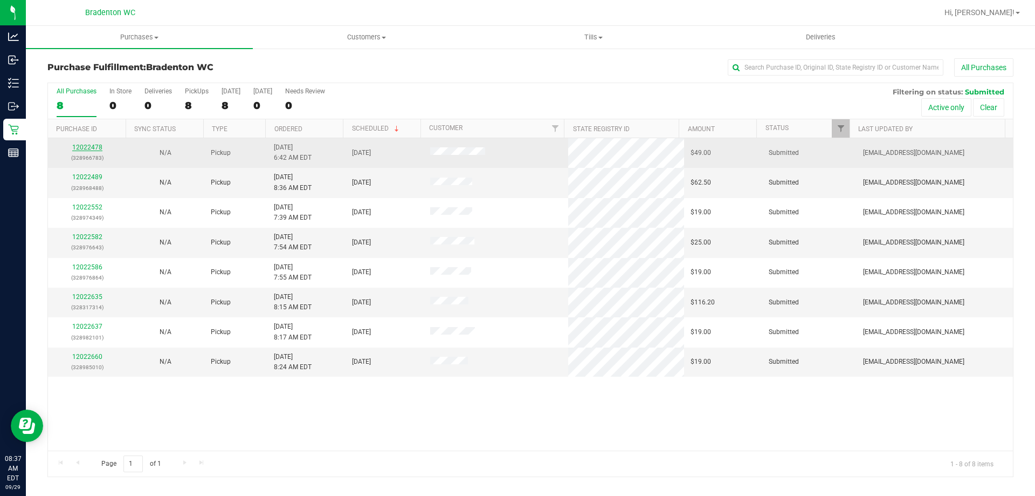
click at [93, 146] on link "12022478" at bounding box center [87, 147] width 30 height 8
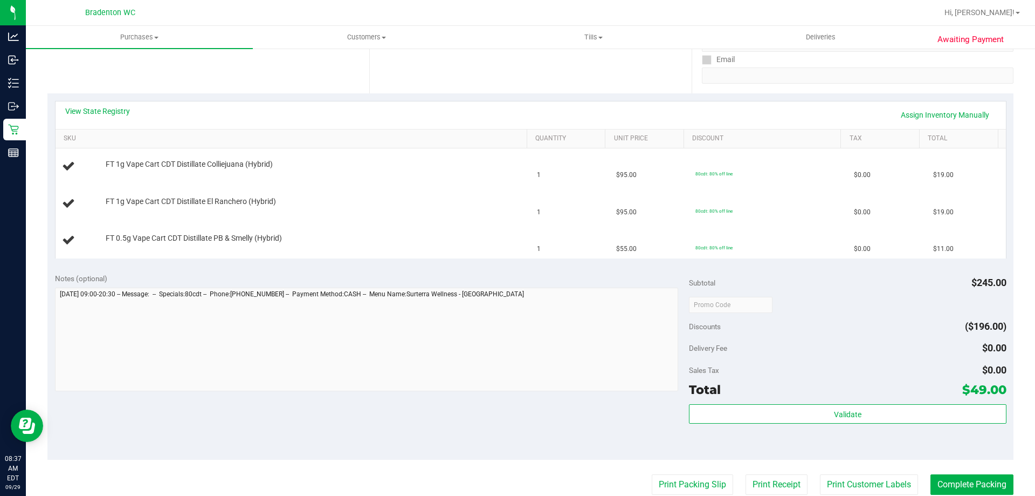
scroll to position [324, 0]
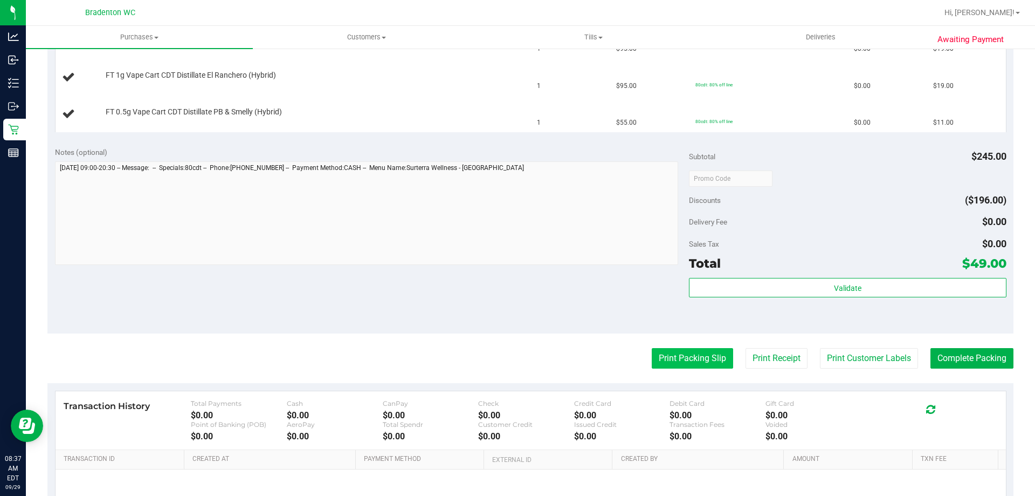
click at [684, 356] on button "Print Packing Slip" at bounding box center [692, 358] width 81 height 20
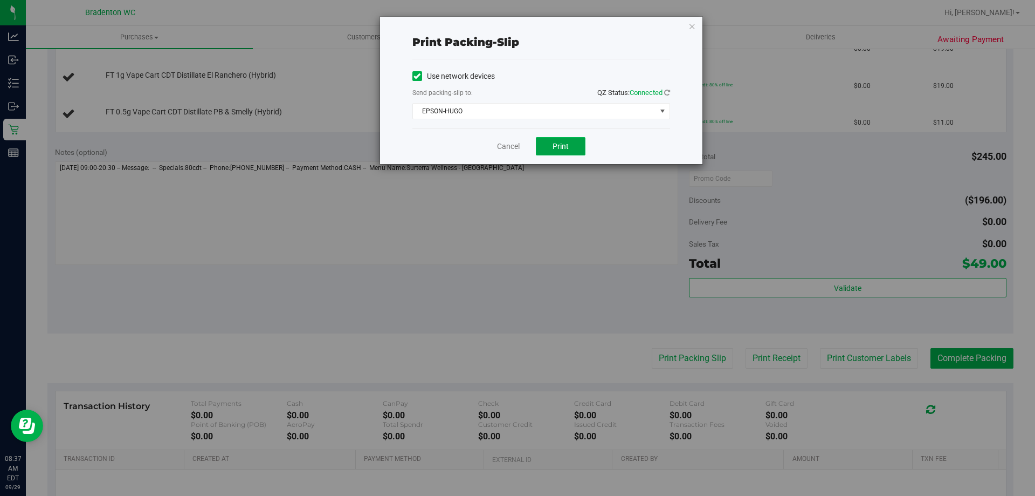
click at [555, 143] on span "Print" at bounding box center [561, 146] width 16 height 9
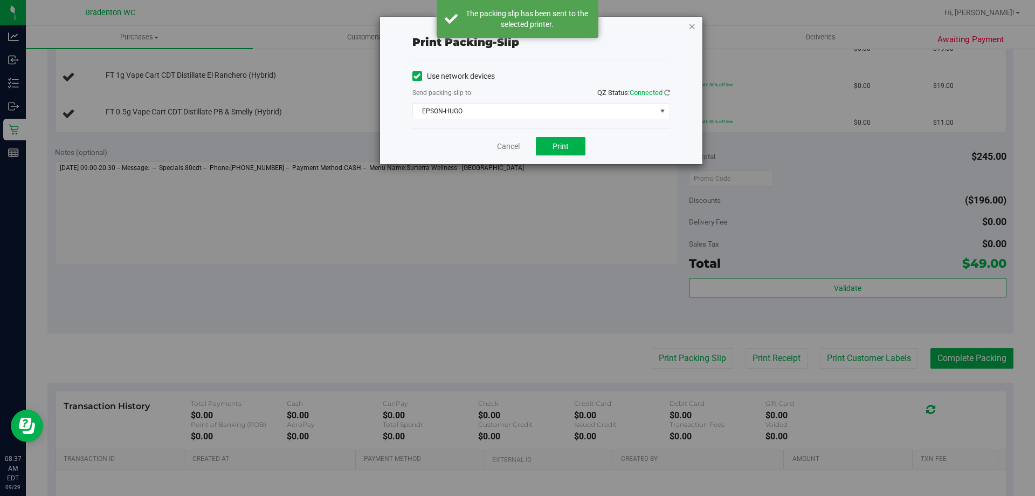
click at [694, 25] on icon "button" at bounding box center [693, 25] width 8 height 13
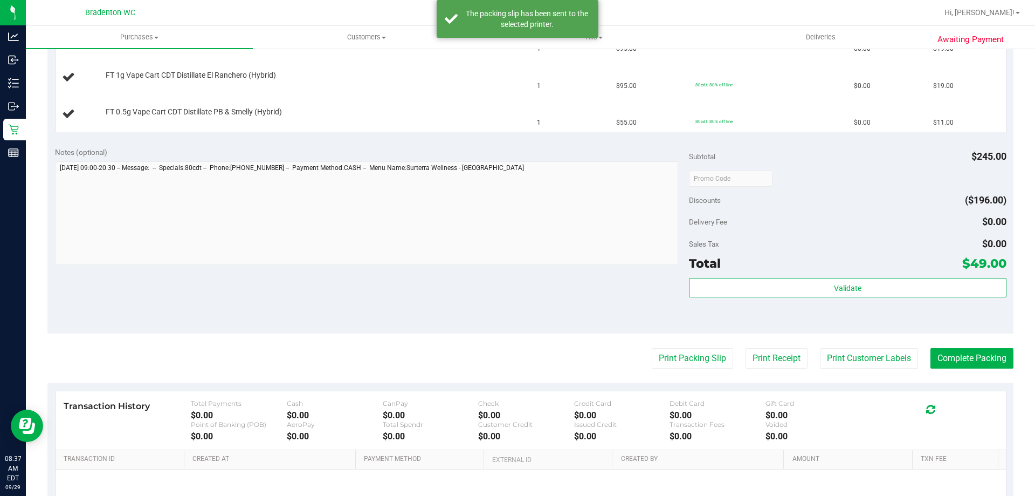
scroll to position [108, 0]
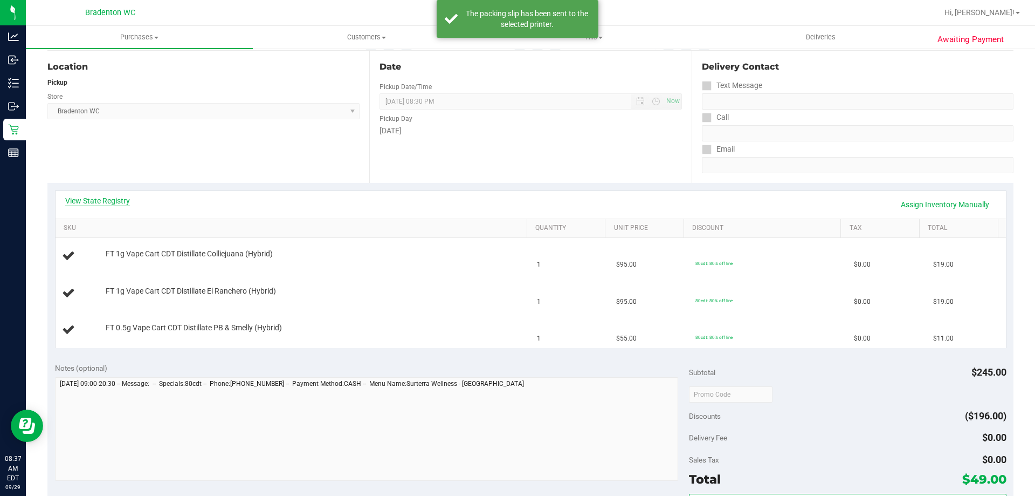
click at [80, 199] on link "View State Registry" at bounding box center [97, 200] width 65 height 11
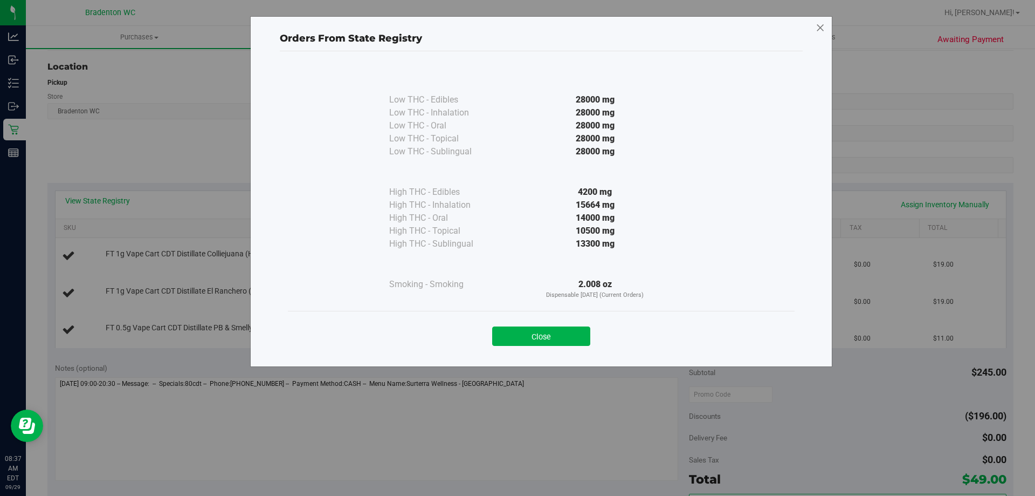
click at [822, 25] on icon at bounding box center [821, 27] width 10 height 17
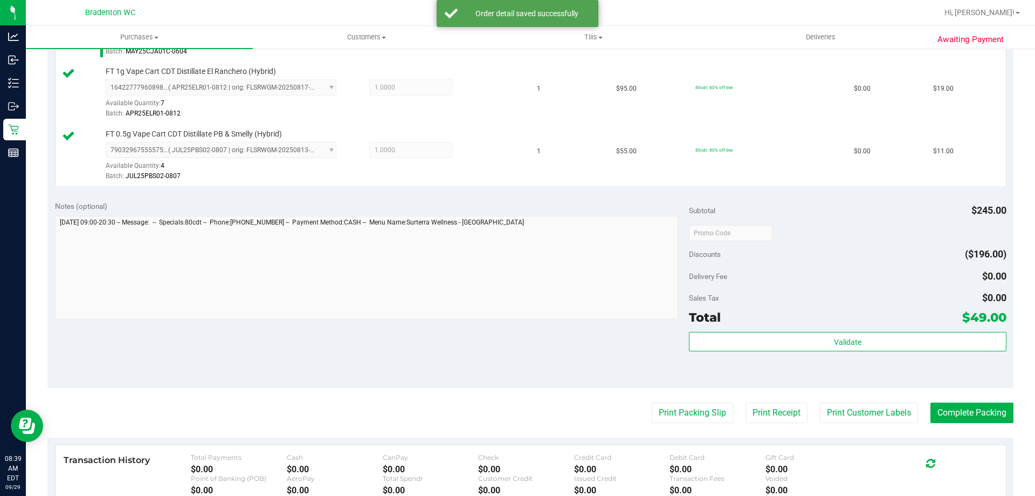
scroll to position [347, 0]
click at [961, 414] on button "Complete Packing" at bounding box center [972, 412] width 83 height 20
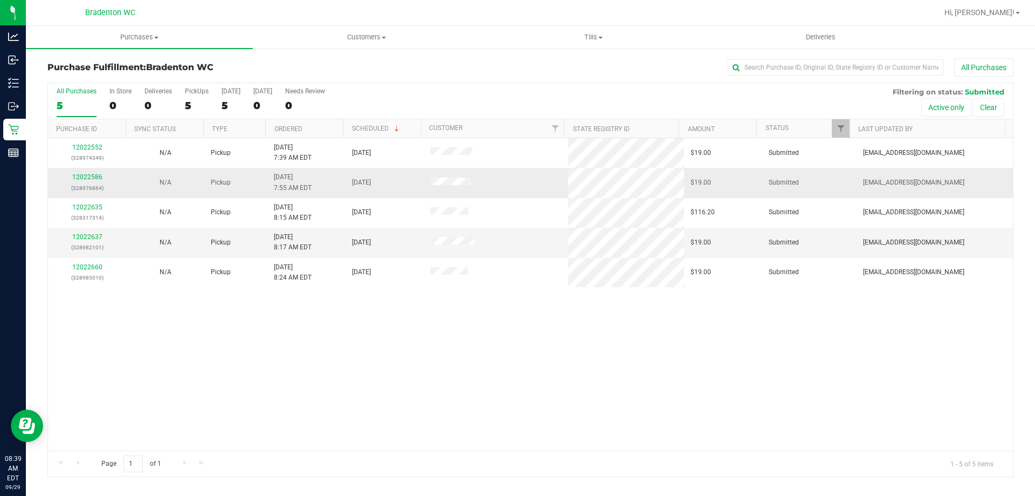
click at [91, 184] on p "(328976864)" at bounding box center [86, 188] width 65 height 10
click at [94, 174] on link "12022586" at bounding box center [87, 177] width 30 height 8
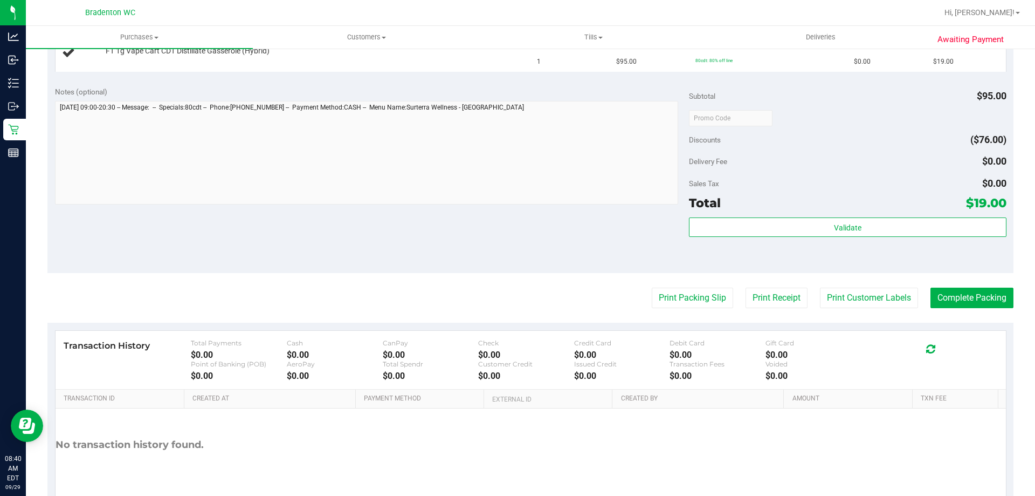
scroll to position [324, 0]
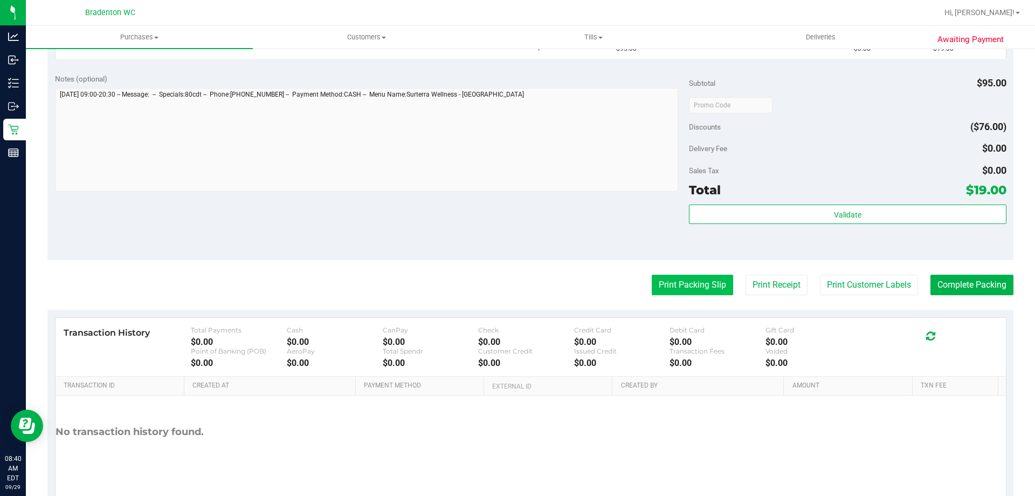
click at [702, 287] on button "Print Packing Slip" at bounding box center [692, 285] width 81 height 20
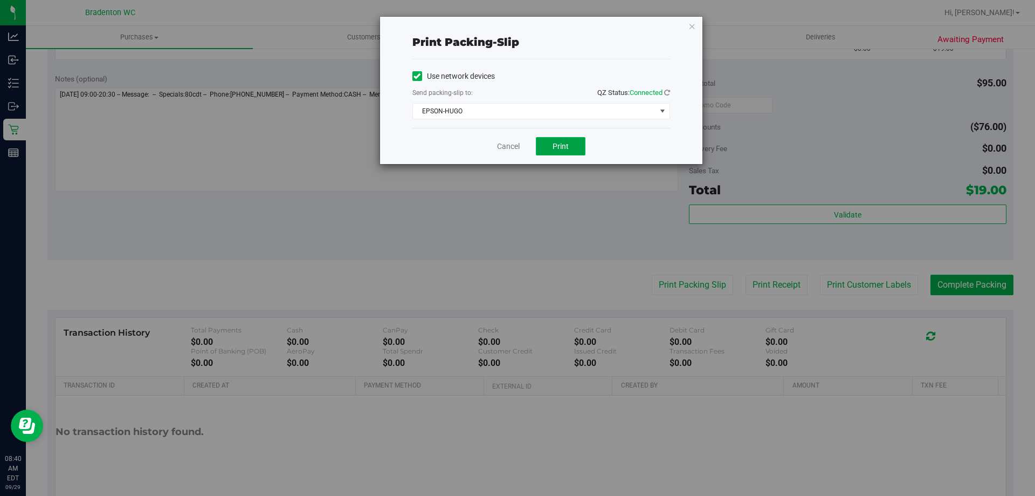
click at [557, 139] on button "Print" at bounding box center [561, 146] width 50 height 18
click at [694, 26] on icon "button" at bounding box center [693, 25] width 8 height 13
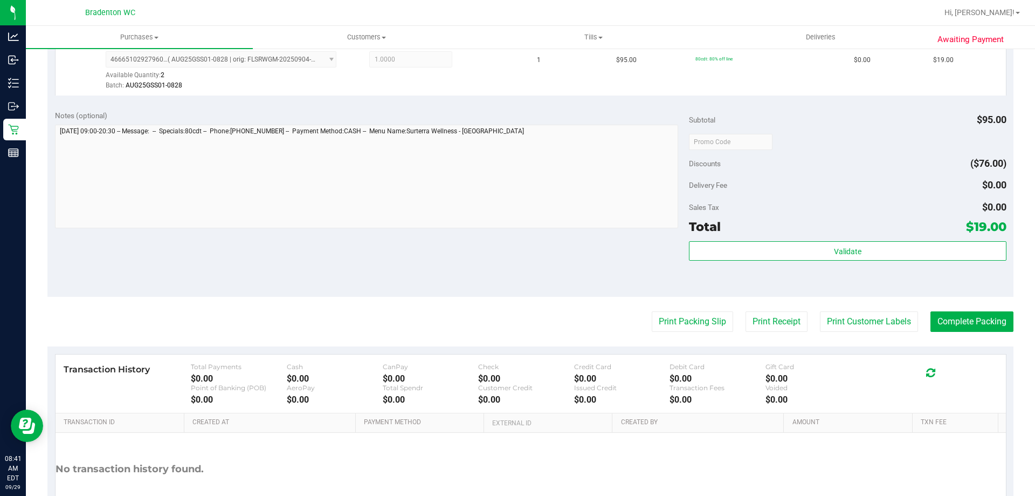
scroll to position [337, 0]
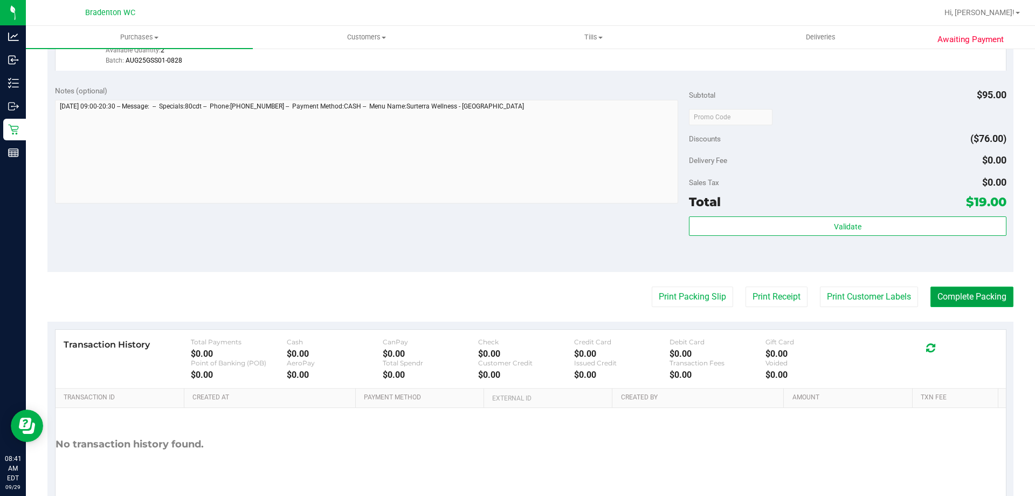
click at [957, 296] on button "Complete Packing" at bounding box center [972, 296] width 83 height 20
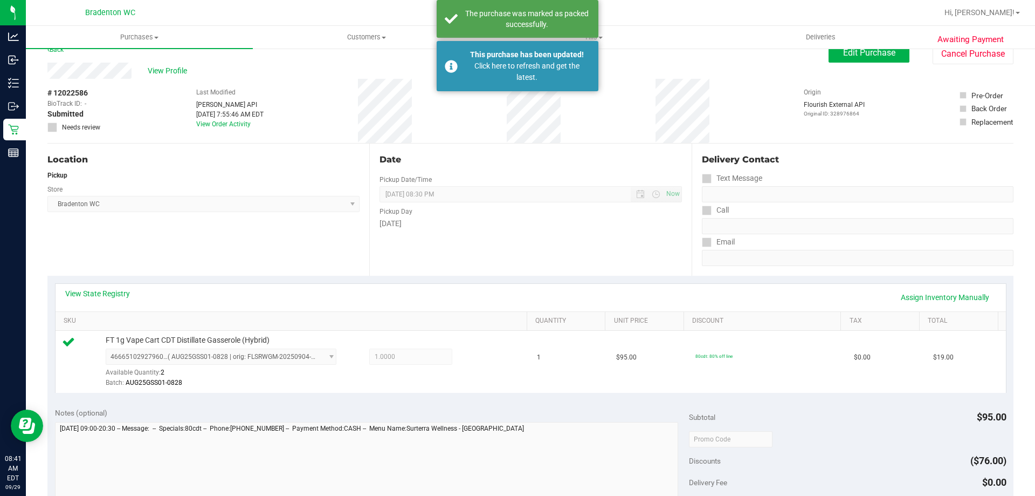
scroll to position [13, 0]
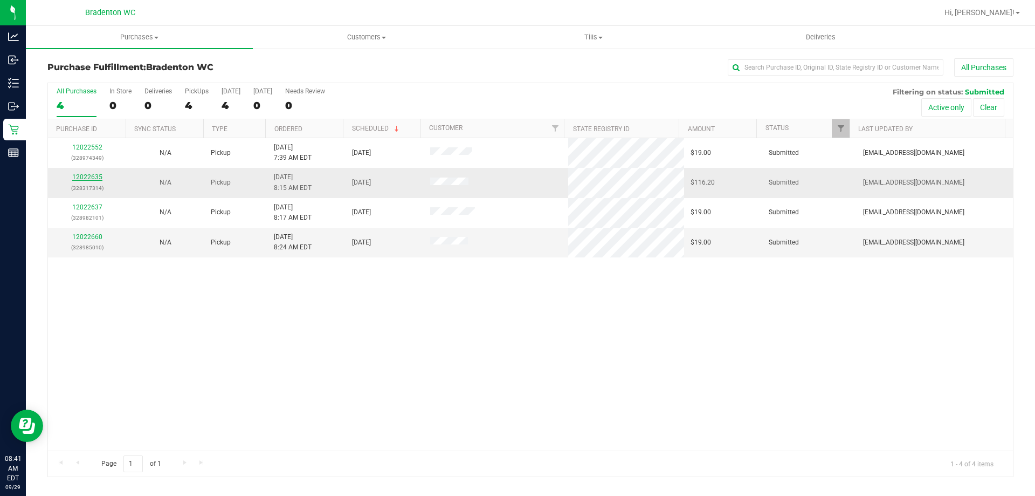
click at [86, 178] on link "12022635" at bounding box center [87, 177] width 30 height 8
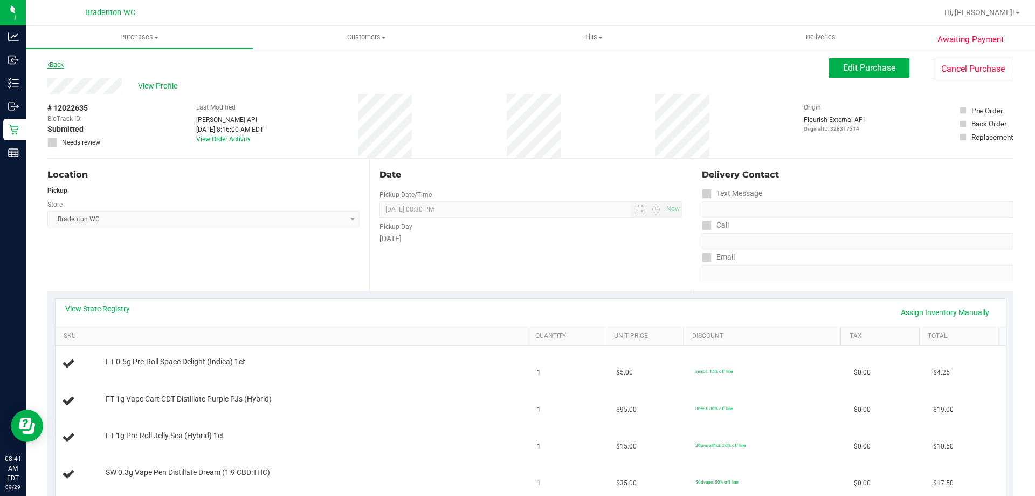
click at [60, 64] on link "Back" at bounding box center [55, 65] width 16 height 8
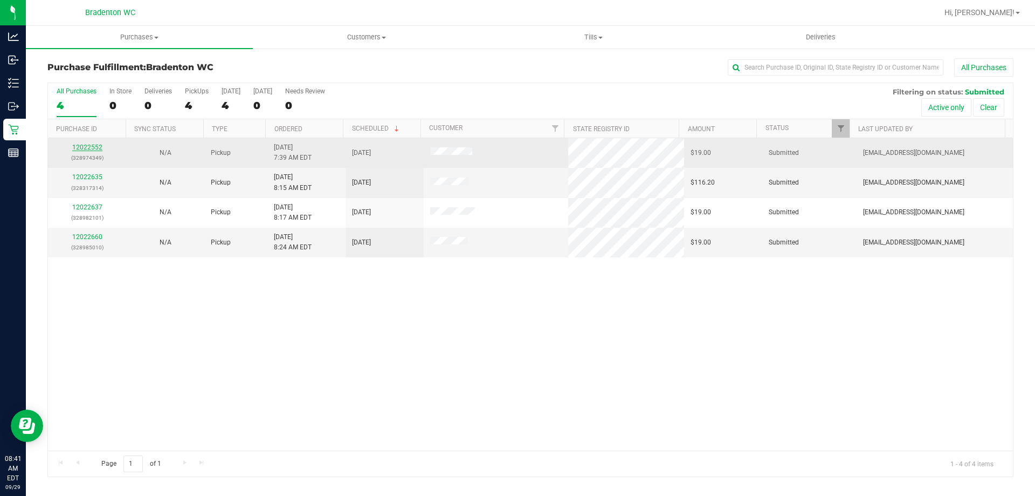
click at [89, 143] on link "12022552" at bounding box center [87, 147] width 30 height 8
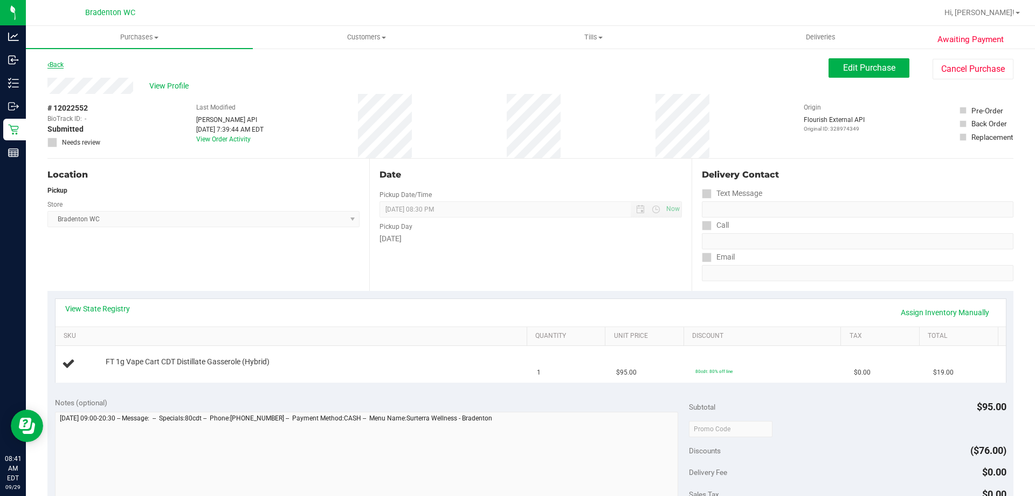
click at [61, 64] on link "Back" at bounding box center [55, 65] width 16 height 8
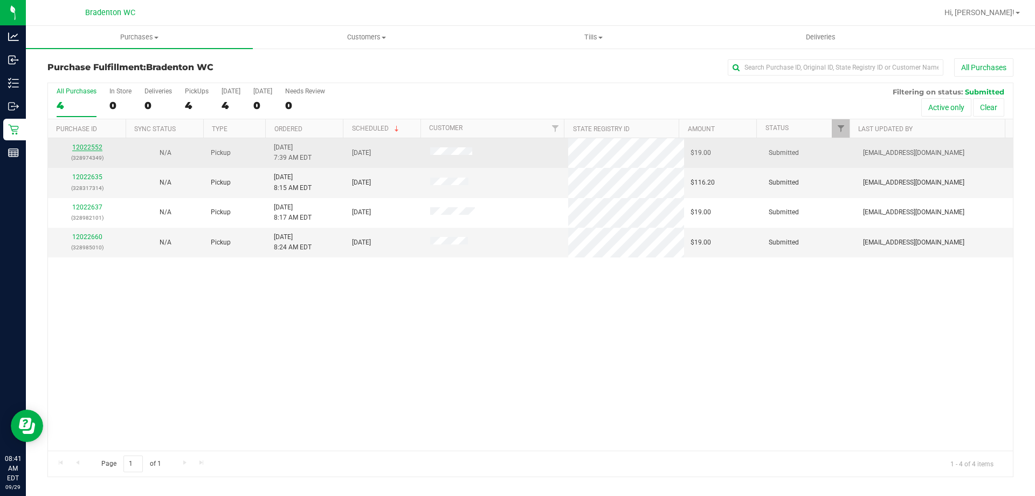
click at [86, 143] on link "12022552" at bounding box center [87, 147] width 30 height 8
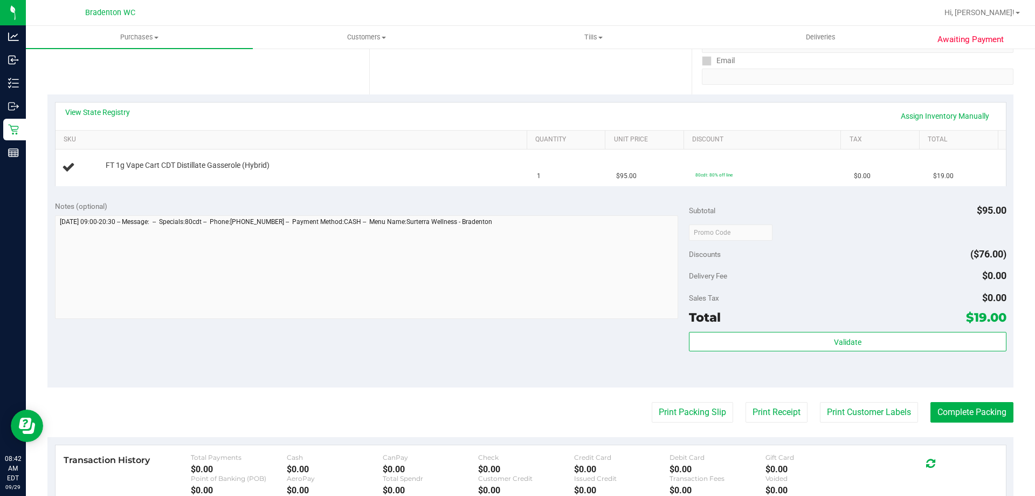
scroll to position [216, 0]
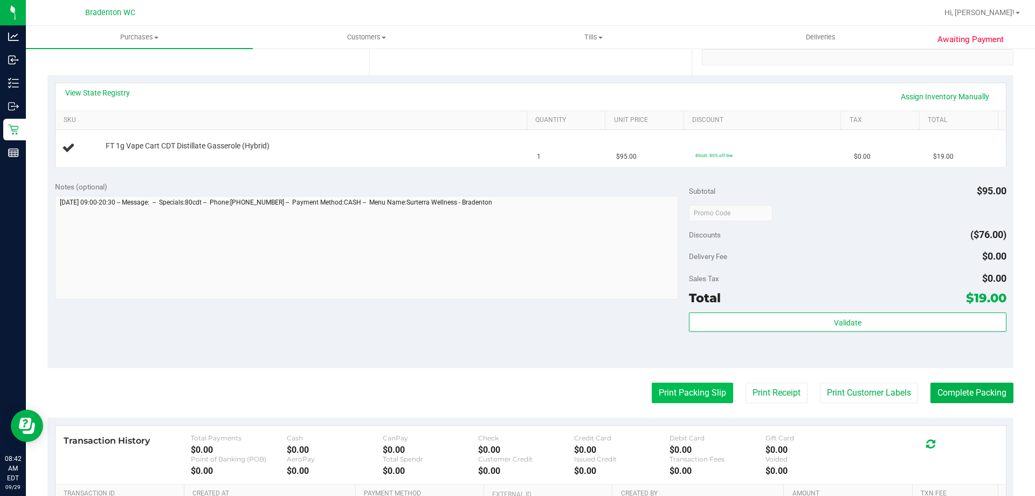
click at [687, 392] on button "Print Packing Slip" at bounding box center [692, 392] width 81 height 20
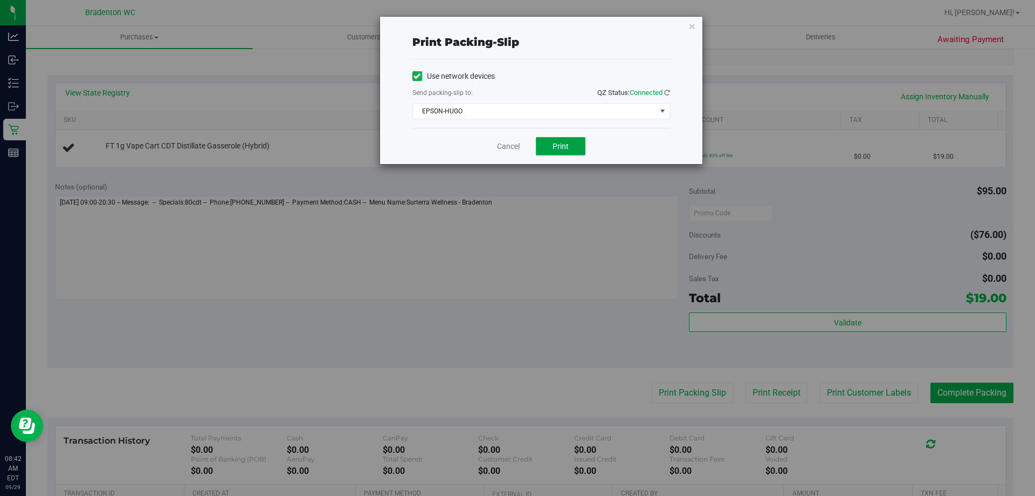
click at [562, 150] on span "Print" at bounding box center [561, 146] width 16 height 9
click at [692, 25] on icon "button" at bounding box center [693, 25] width 8 height 13
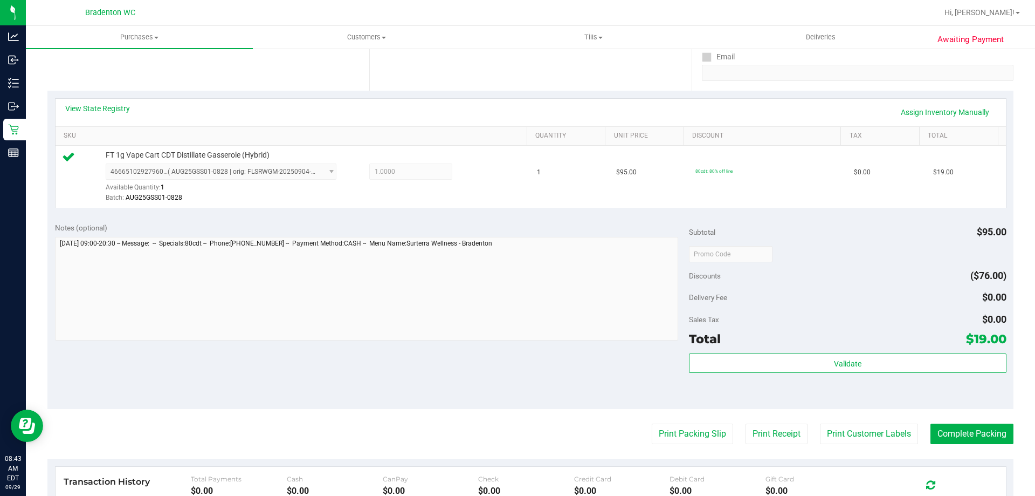
scroll to position [324, 0]
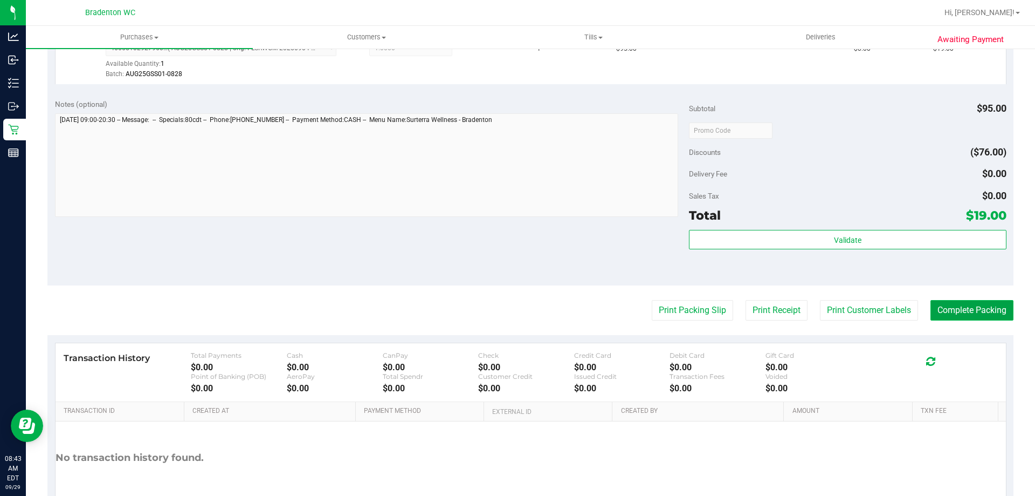
click at [950, 317] on button "Complete Packing" at bounding box center [972, 310] width 83 height 20
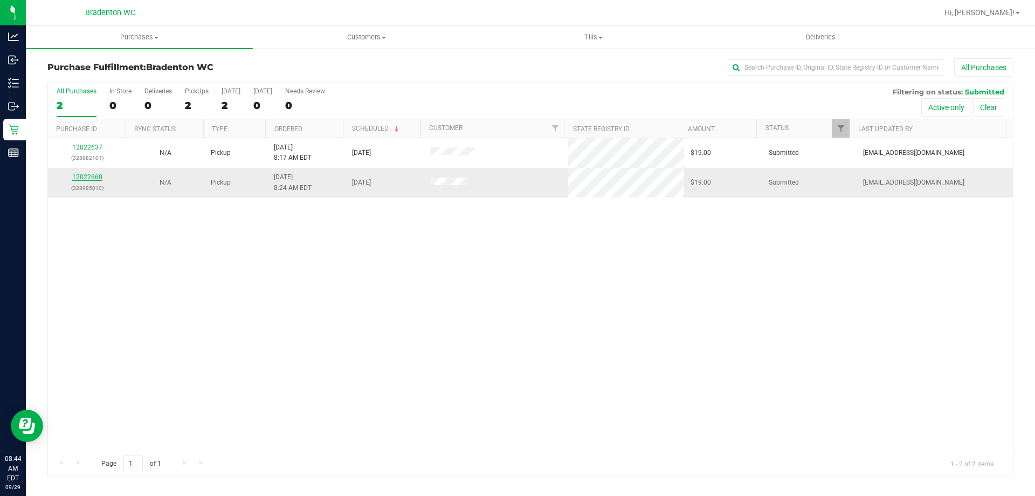
click at [89, 176] on link "12022660" at bounding box center [87, 177] width 30 height 8
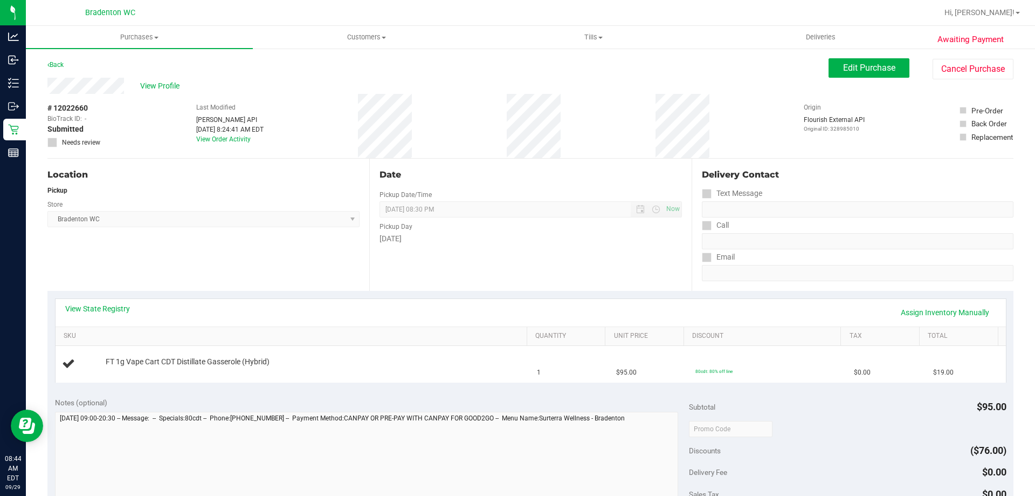
click at [62, 60] on div "Back" at bounding box center [55, 64] width 16 height 13
click at [57, 66] on link "Back" at bounding box center [55, 65] width 16 height 8
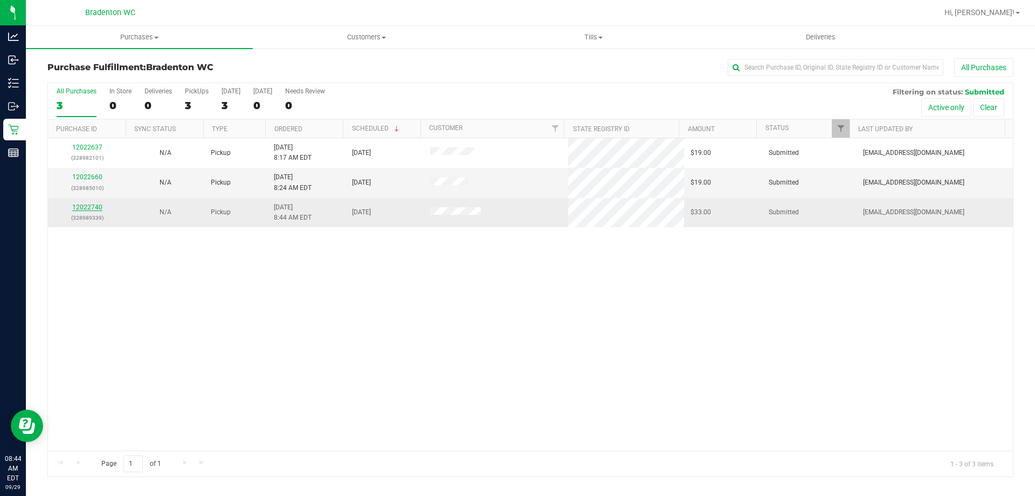
click at [98, 208] on link "12022740" at bounding box center [87, 207] width 30 height 8
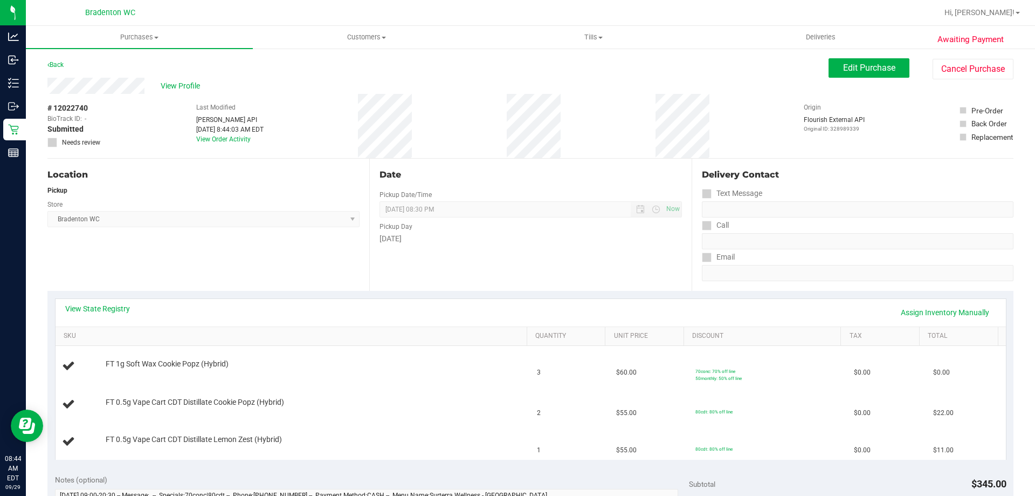
click at [60, 60] on div "Back" at bounding box center [55, 64] width 16 height 13
click at [60, 64] on link "Back" at bounding box center [55, 65] width 16 height 8
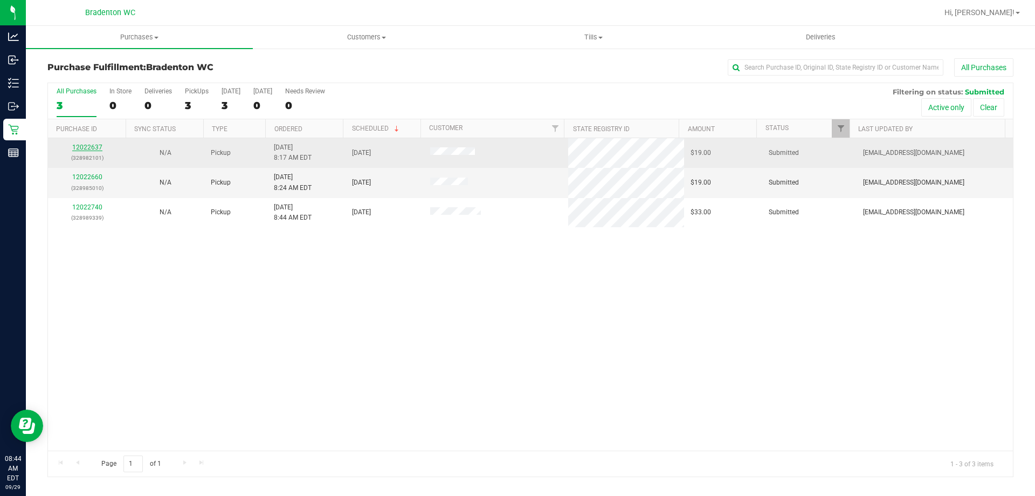
click at [90, 147] on link "12022637" at bounding box center [87, 147] width 30 height 8
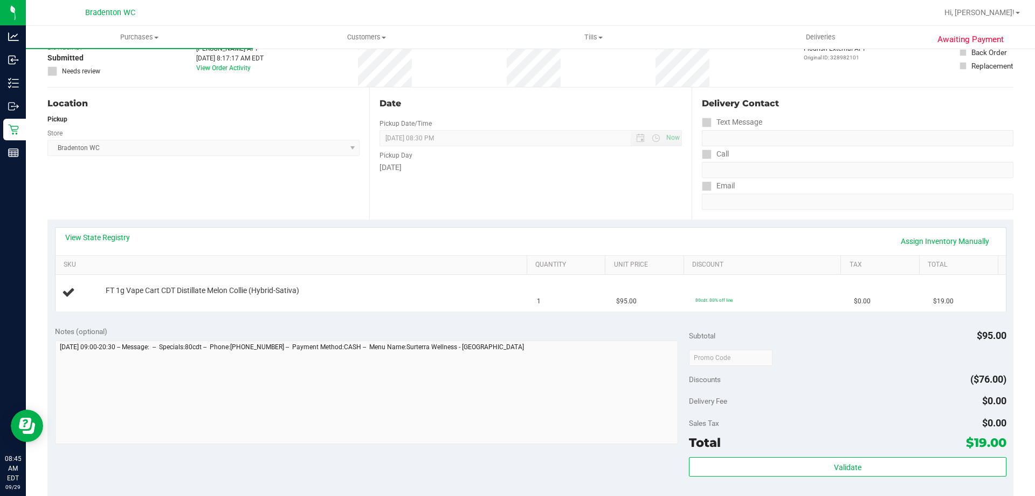
scroll to position [216, 0]
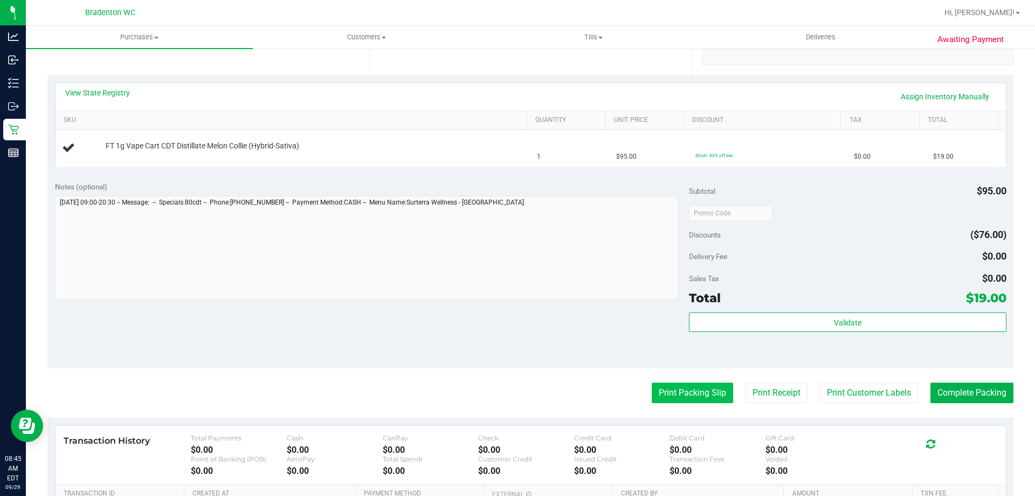
click at [662, 394] on button "Print Packing Slip" at bounding box center [692, 392] width 81 height 20
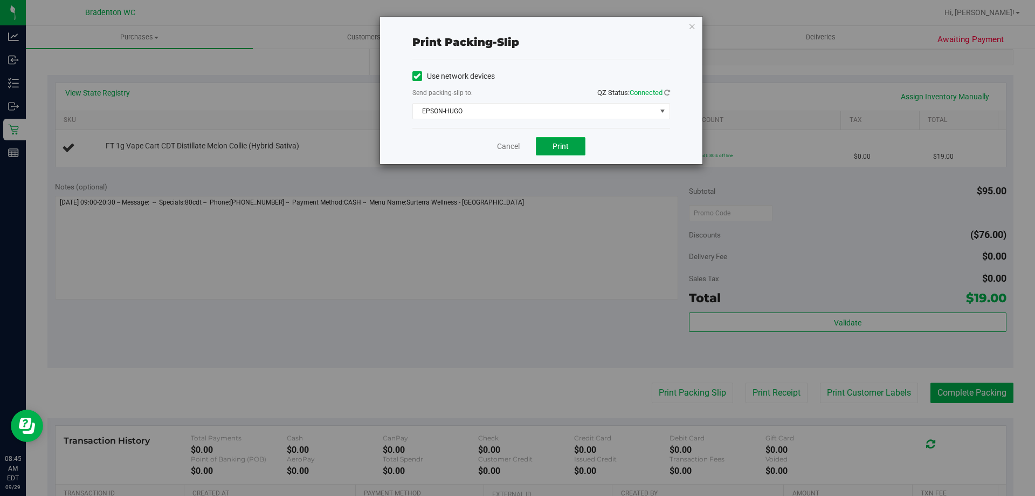
click at [564, 152] on button "Print" at bounding box center [561, 146] width 50 height 18
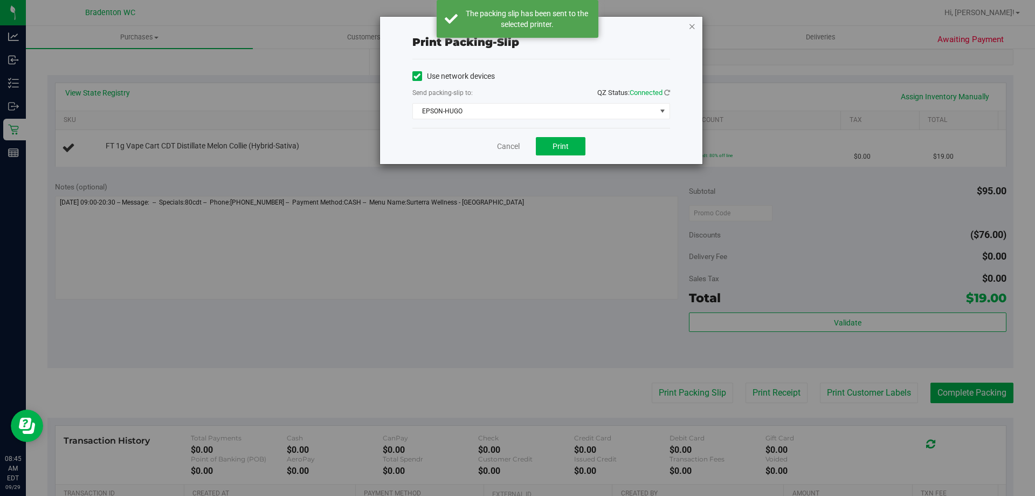
click at [690, 19] on icon "button" at bounding box center [693, 25] width 8 height 13
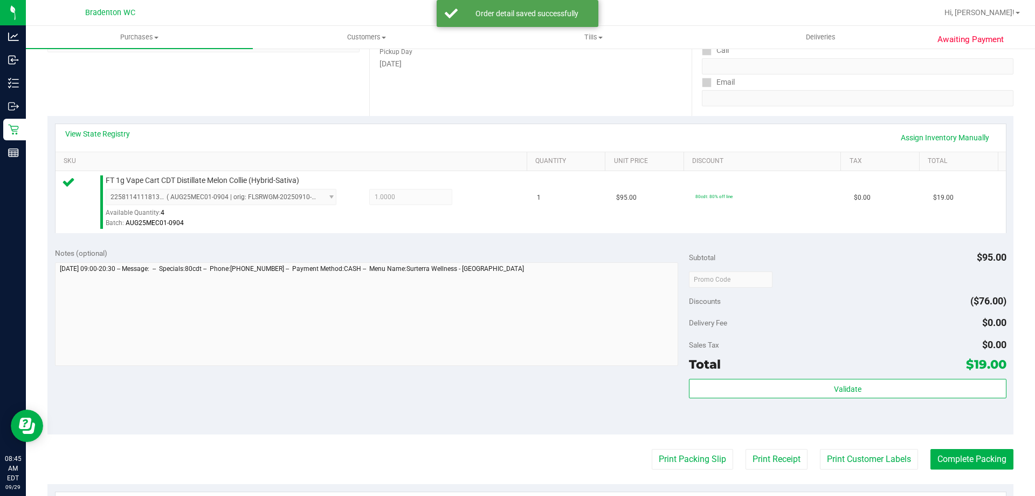
scroll to position [173, 0]
click at [978, 469] on button "Complete Packing" at bounding box center [972, 460] width 83 height 20
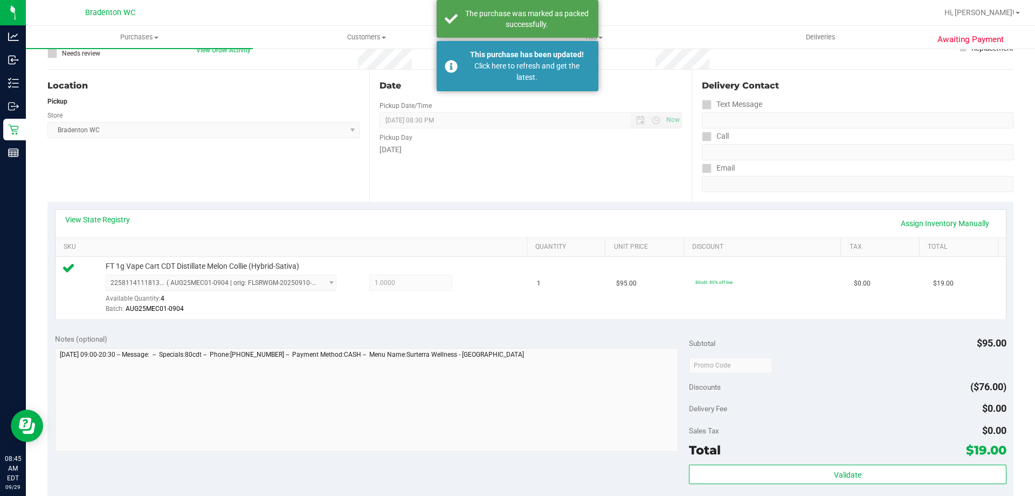
scroll to position [0, 0]
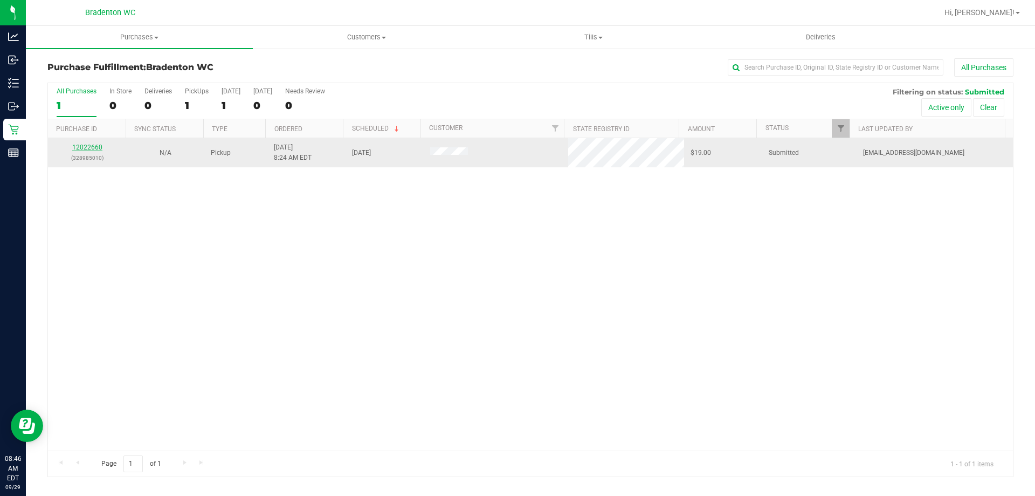
click at [95, 148] on link "12022660" at bounding box center [87, 147] width 30 height 8
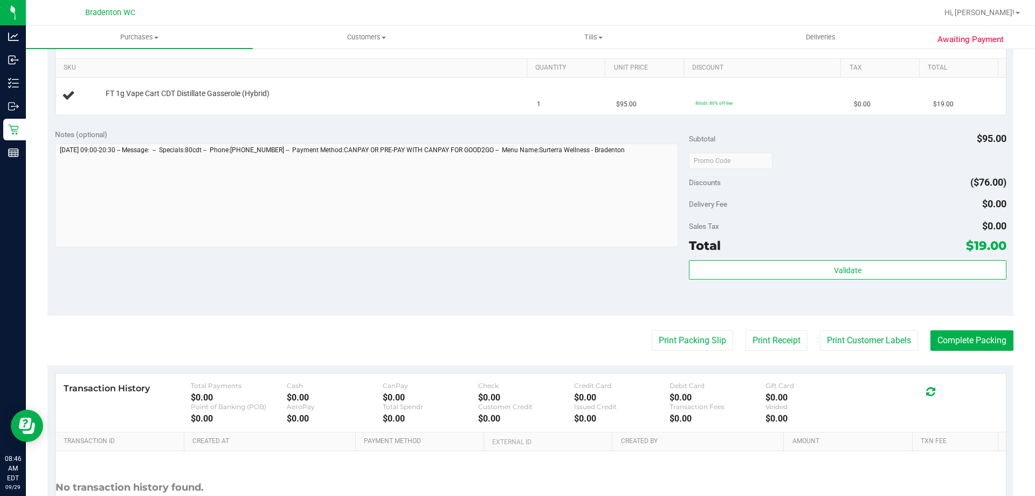
scroll to position [270, 0]
click at [674, 345] on button "Print Packing Slip" at bounding box center [692, 338] width 81 height 20
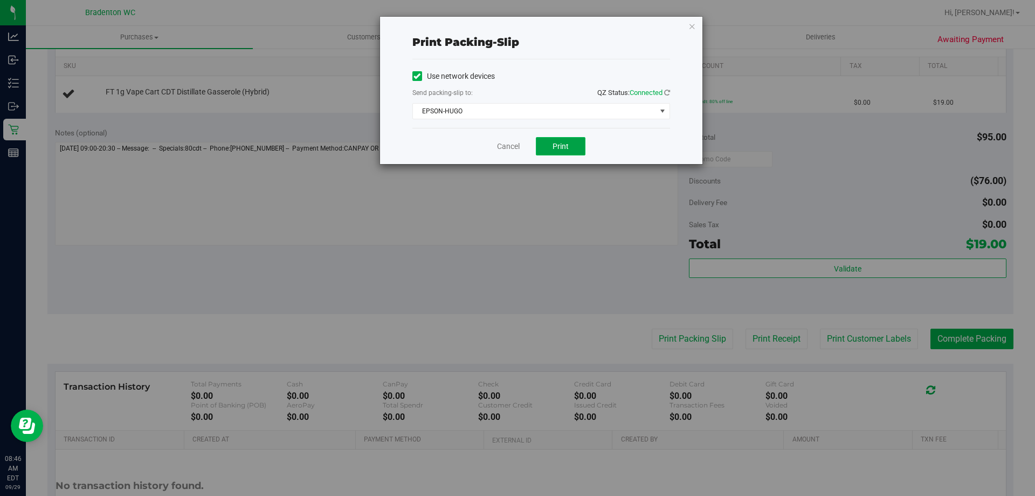
click at [562, 151] on button "Print" at bounding box center [561, 146] width 50 height 18
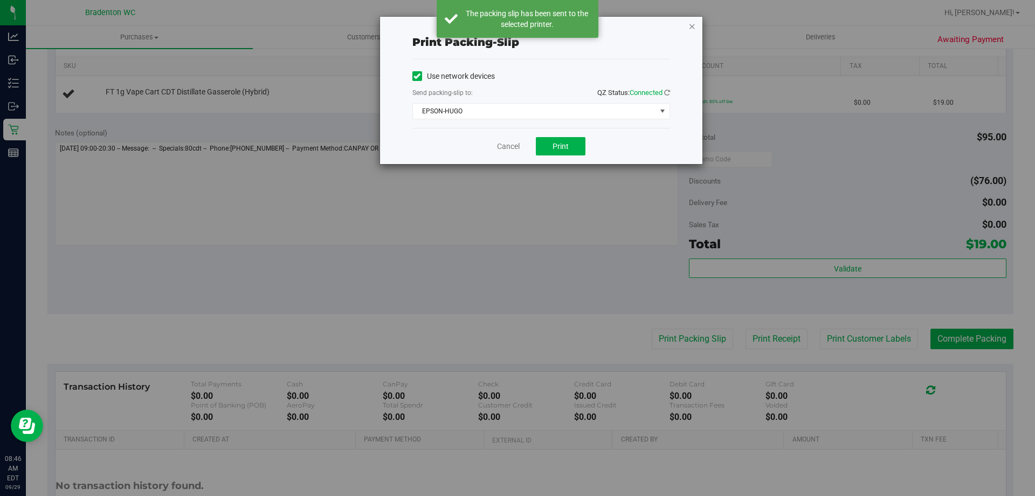
click at [694, 26] on icon "button" at bounding box center [693, 25] width 8 height 13
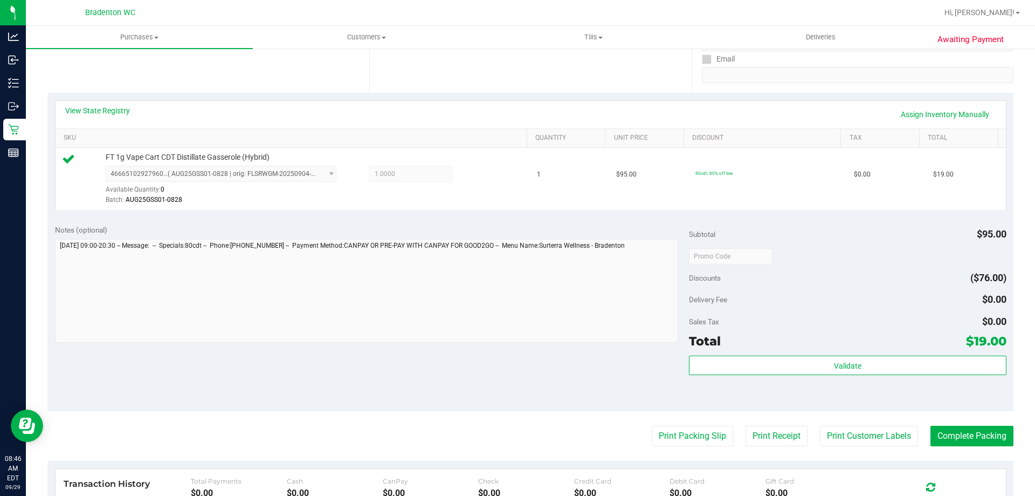
scroll to position [207, 0]
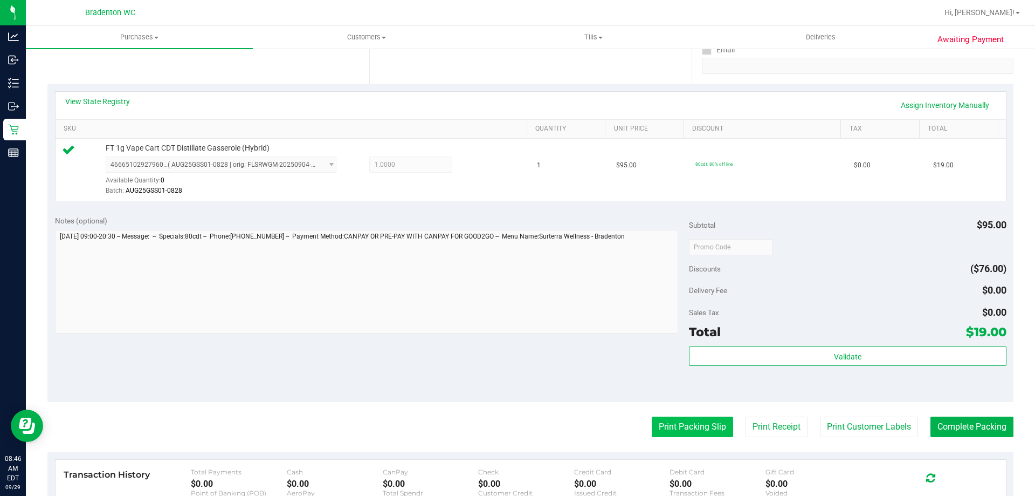
click at [696, 430] on button "Print Packing Slip" at bounding box center [692, 426] width 81 height 20
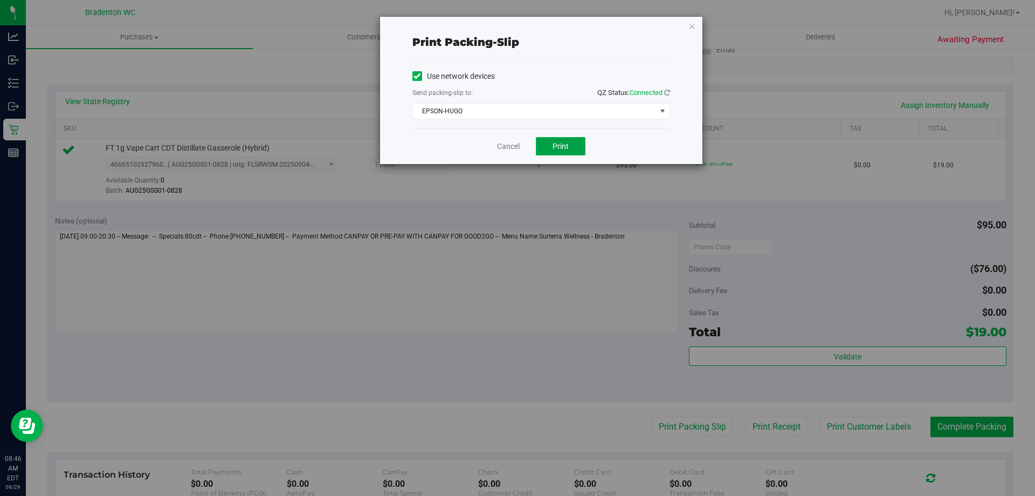
click at [561, 145] on span "Print" at bounding box center [561, 146] width 16 height 9
click at [694, 28] on icon "button" at bounding box center [693, 25] width 8 height 13
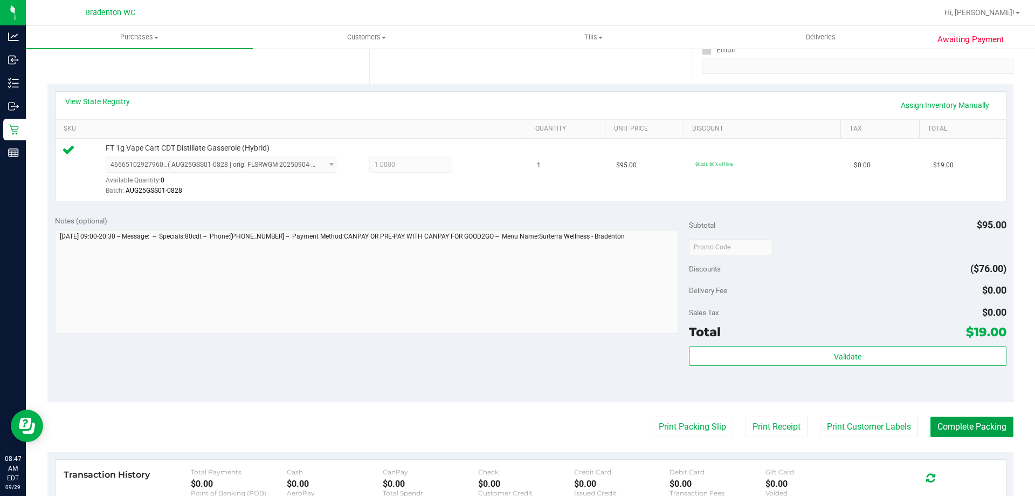
click at [987, 419] on button "Complete Packing" at bounding box center [972, 426] width 83 height 20
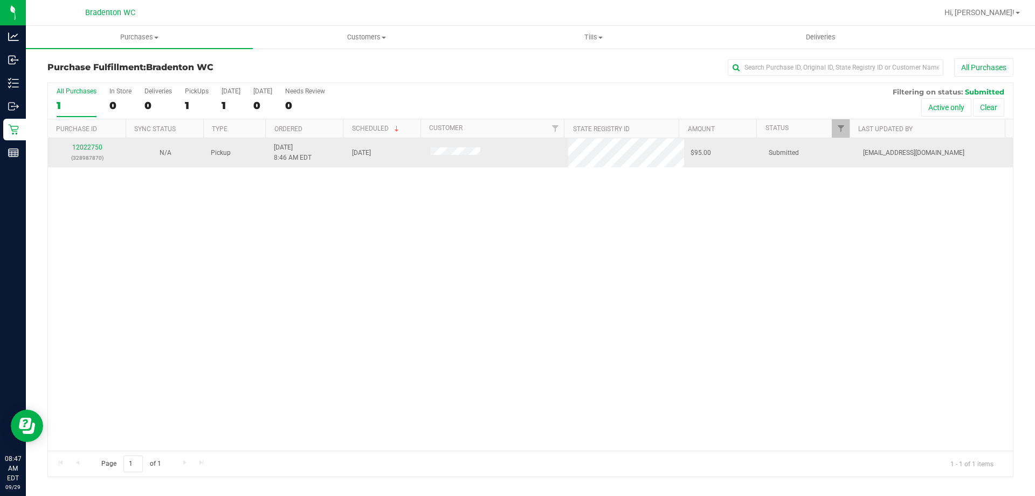
click at [92, 143] on div "12022750 (328987870)" at bounding box center [86, 152] width 65 height 20
click at [90, 148] on link "12022750" at bounding box center [87, 147] width 30 height 8
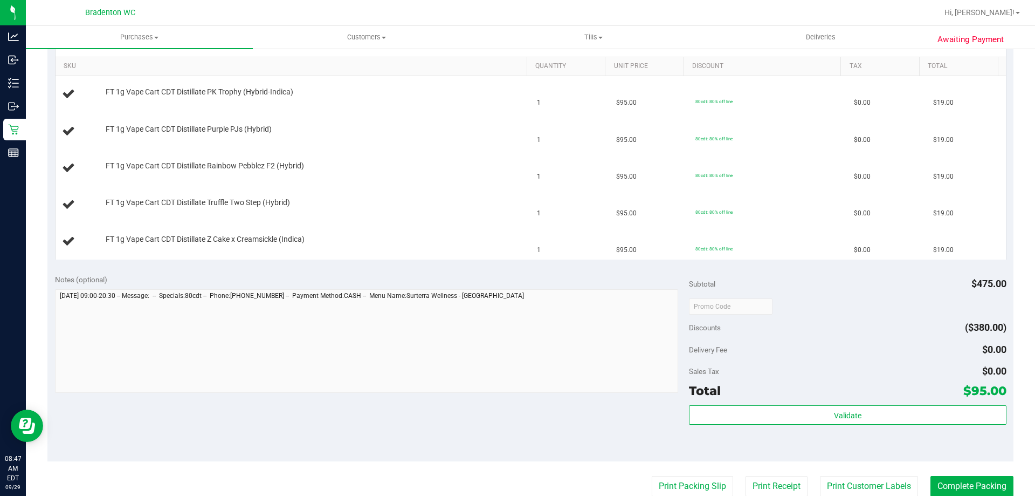
scroll to position [431, 0]
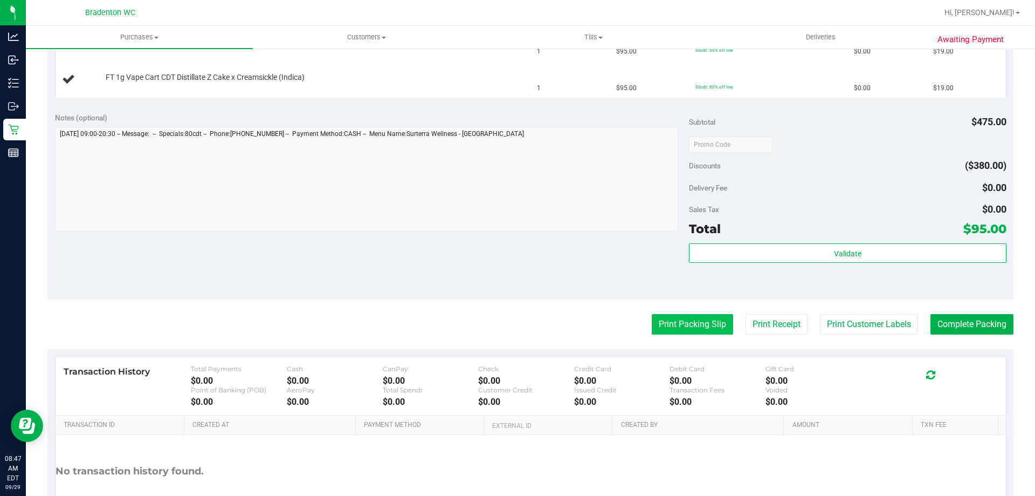
click at [664, 321] on button "Print Packing Slip" at bounding box center [692, 324] width 81 height 20
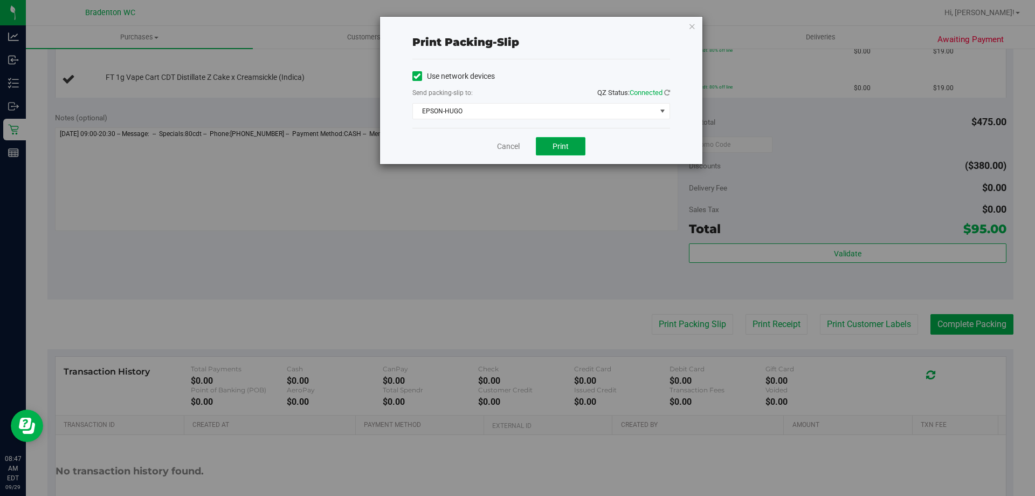
click at [573, 145] on button "Print" at bounding box center [561, 146] width 50 height 18
click at [692, 30] on icon "button" at bounding box center [693, 25] width 8 height 13
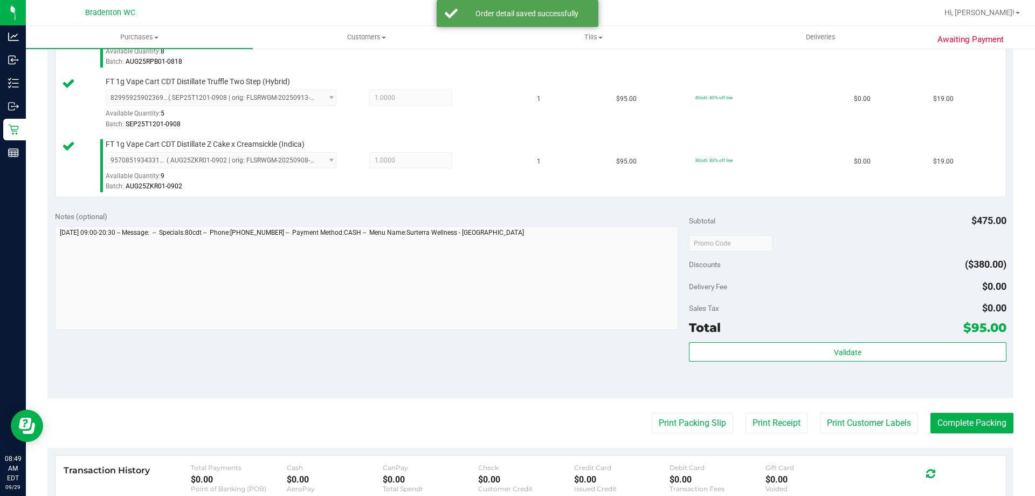
scroll to position [470, 0]
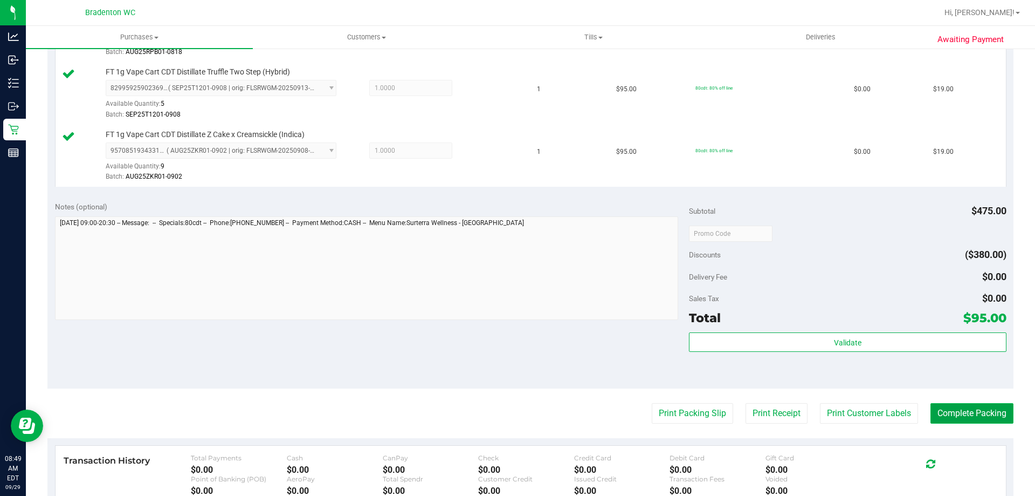
click at [958, 414] on button "Complete Packing" at bounding box center [972, 413] width 83 height 20
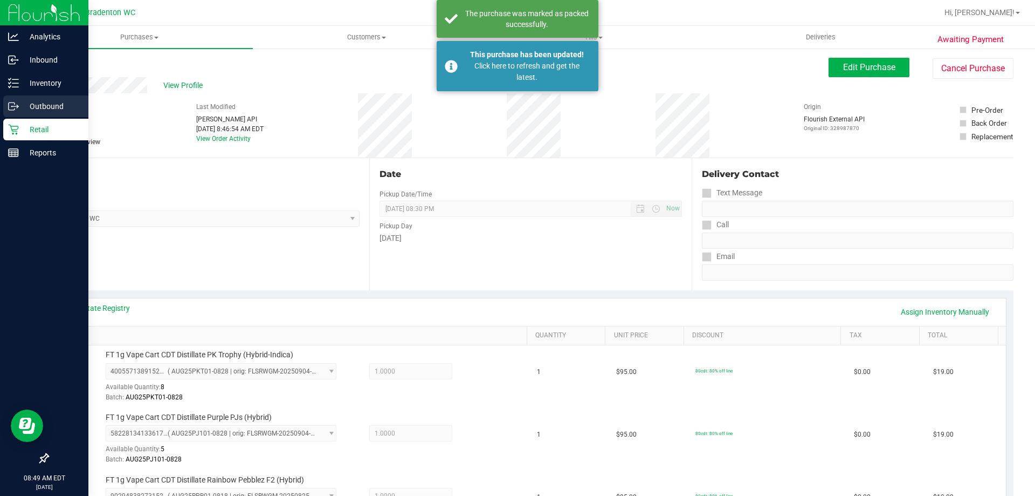
scroll to position [0, 0]
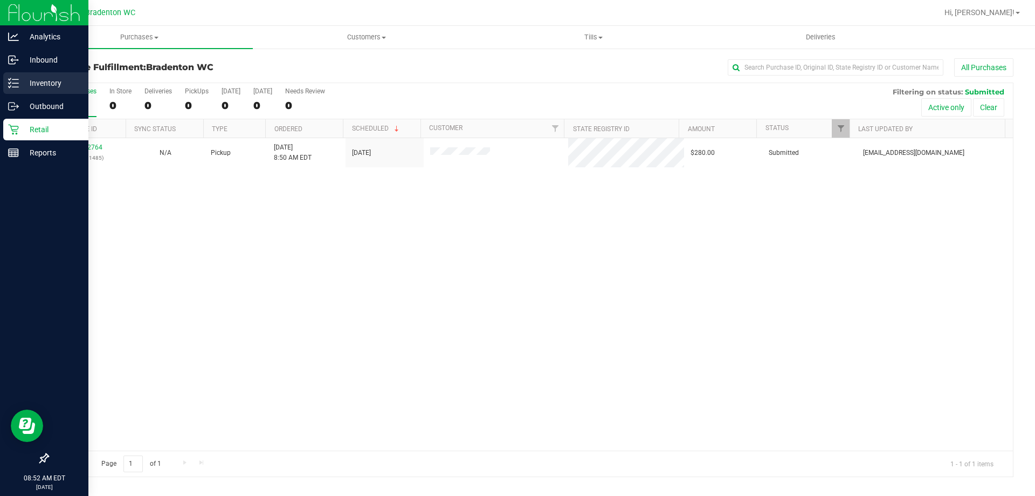
click at [8, 87] on icon at bounding box center [13, 83] width 11 height 11
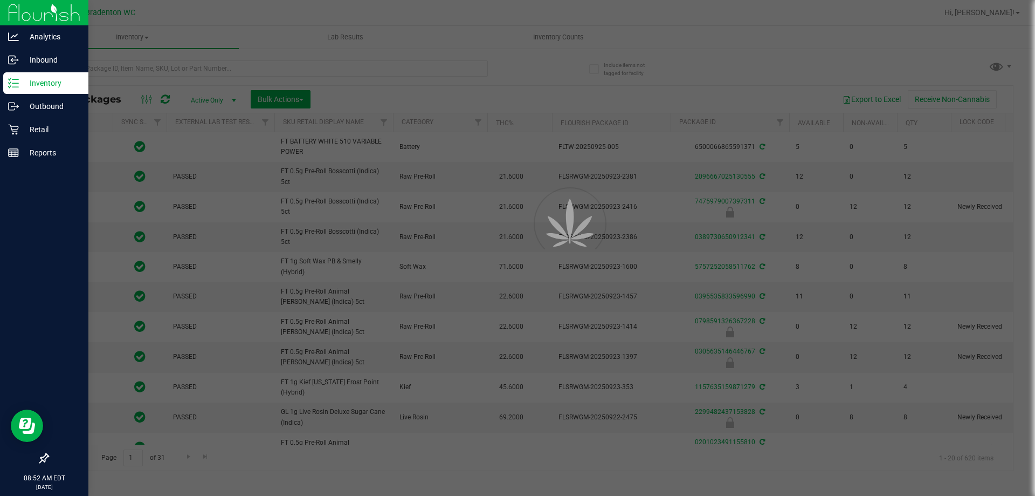
click at [239, 68] on div at bounding box center [517, 248] width 1035 height 496
click at [244, 64] on div at bounding box center [517, 248] width 1035 height 496
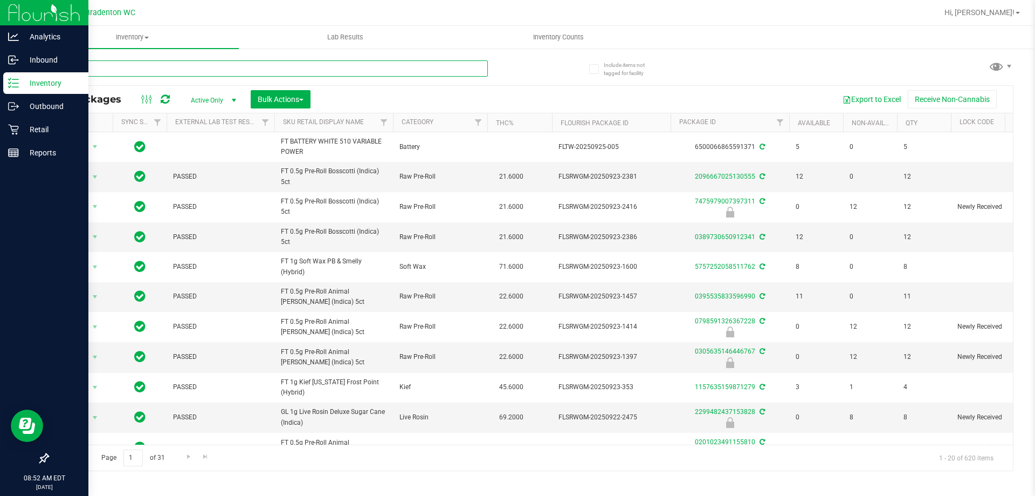
click at [257, 67] on input "text" at bounding box center [267, 68] width 441 height 16
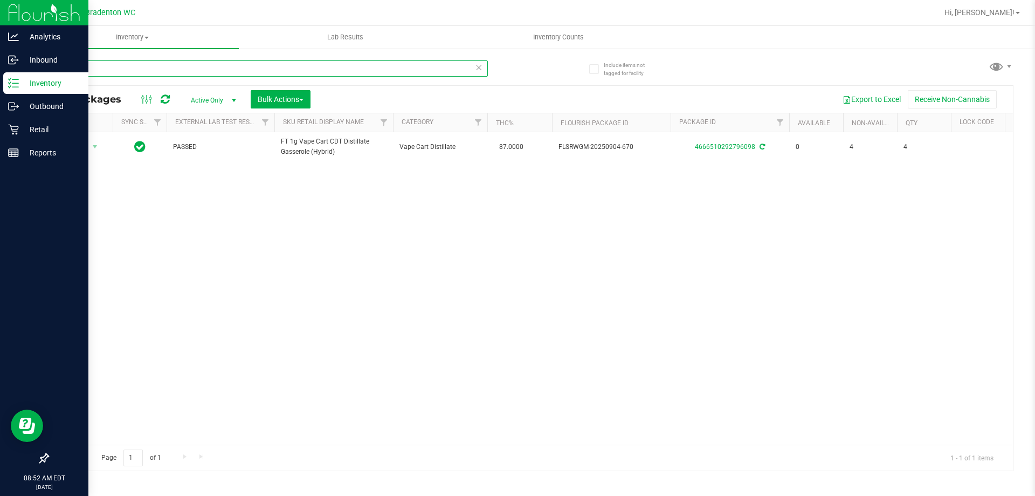
type input "gss"
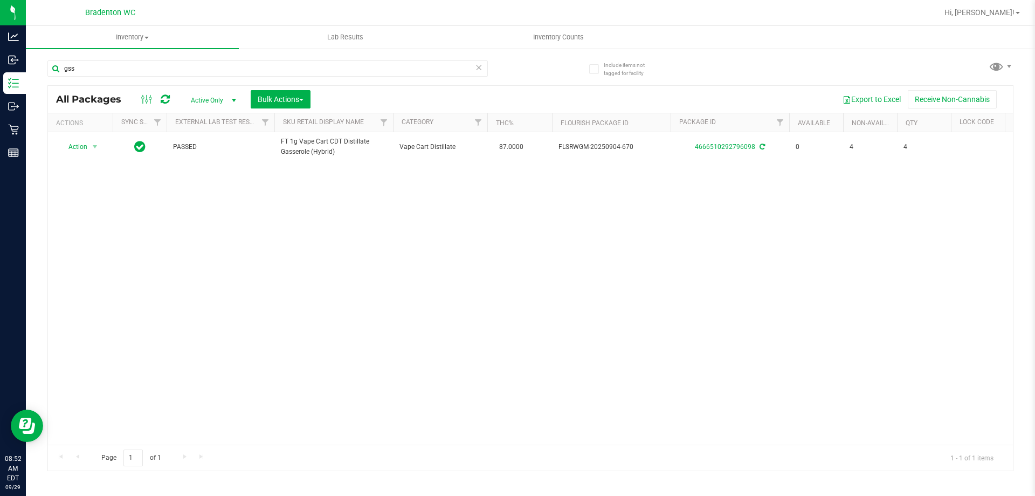
click at [476, 70] on icon at bounding box center [479, 66] width 8 height 13
